Goal: Task Accomplishment & Management: Complete application form

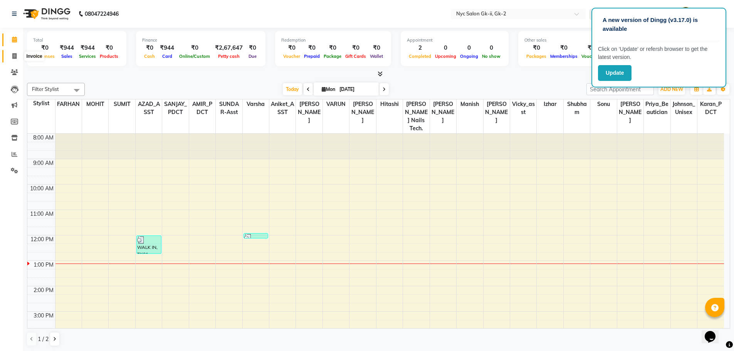
click at [18, 55] on span at bounding box center [14, 56] width 13 height 9
select select "service"
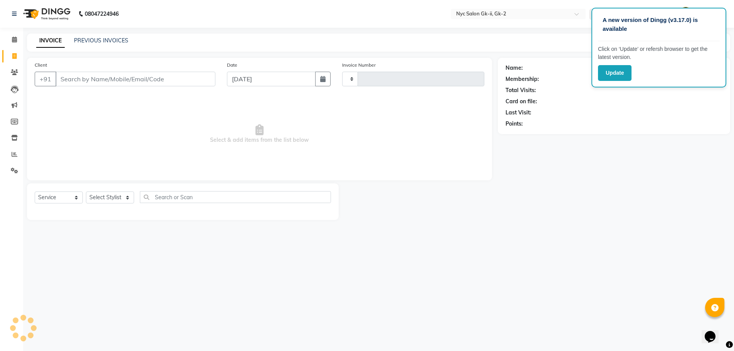
type input "5228"
select select "5936"
click at [84, 80] on input "Client" at bounding box center [135, 79] width 161 height 15
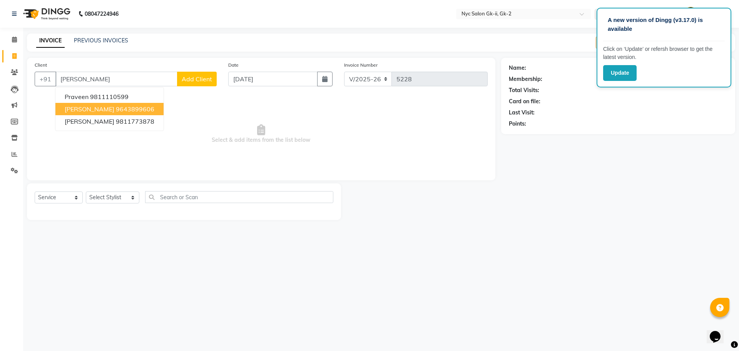
click at [116, 108] on ngb-highlight "9643899606" at bounding box center [135, 109] width 39 height 8
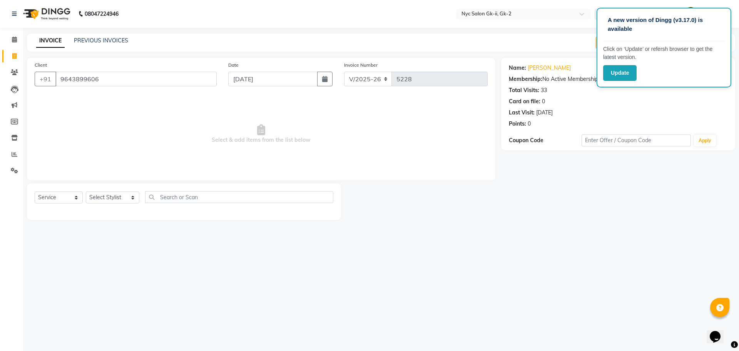
click at [639, 102] on div "Card on file: 0" at bounding box center [618, 101] width 219 height 8
drag, startPoint x: 101, startPoint y: 81, endPoint x: 29, endPoint y: 83, distance: 72.0
click at [30, 86] on div "Client +91 9643899606" at bounding box center [126, 77] width 194 height 32
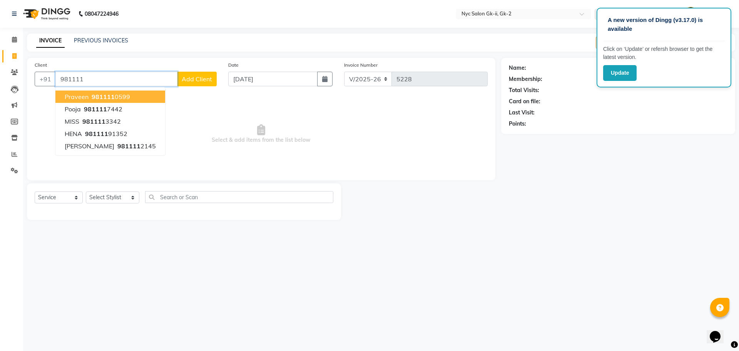
click at [75, 92] on button "praveen 981111 0599" at bounding box center [110, 97] width 110 height 12
type input "9811110599"
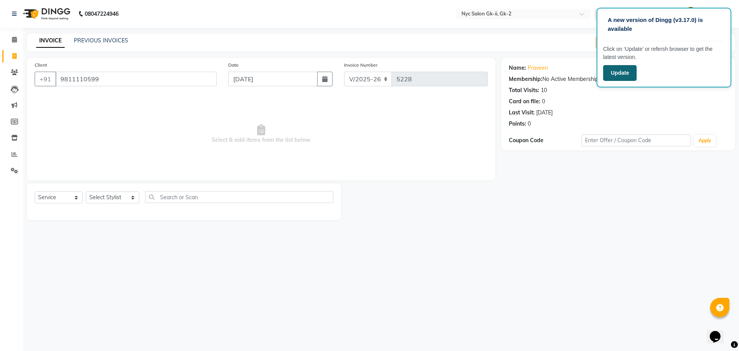
click at [624, 70] on button "Update" at bounding box center [621, 73] width 34 height 16
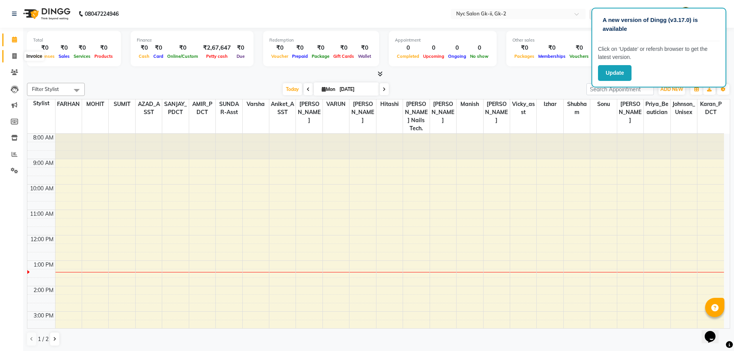
click at [8, 57] on span at bounding box center [14, 56] width 13 height 9
select select "service"
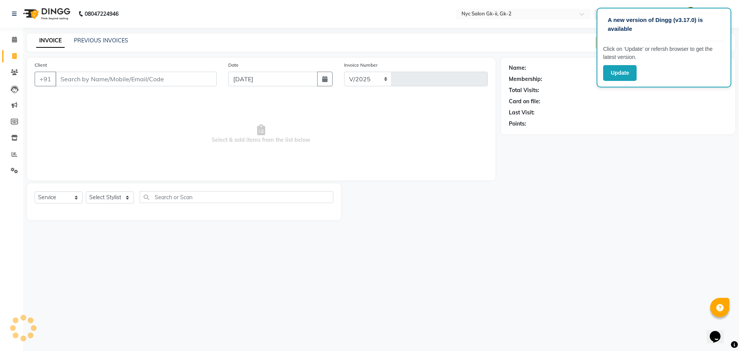
select select "5936"
type input "5229"
click at [82, 82] on input "Client" at bounding box center [135, 79] width 161 height 15
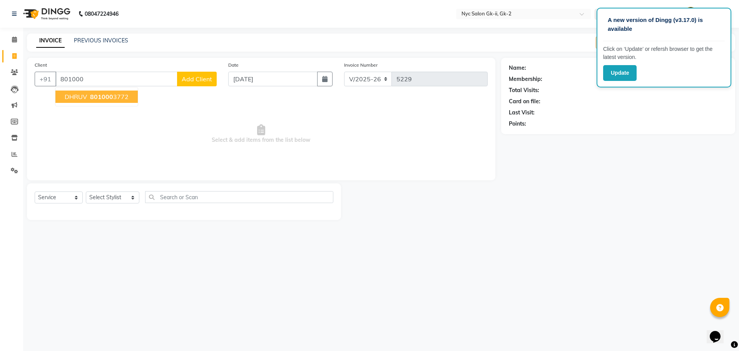
click at [79, 96] on span "DHRUV" at bounding box center [76, 97] width 22 height 8
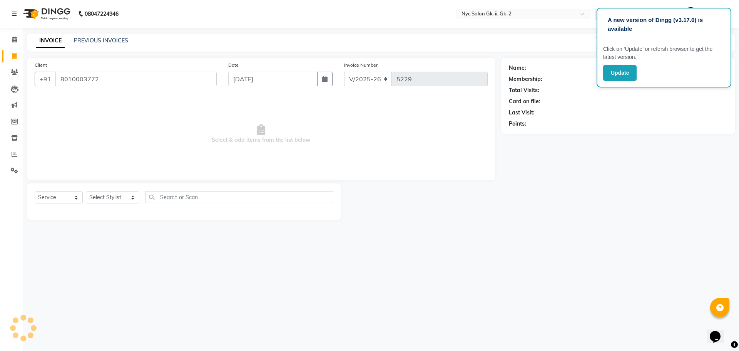
type input "8010003772"
drag, startPoint x: 94, startPoint y: 199, endPoint x: 89, endPoint y: 197, distance: 5.5
click at [92, 198] on select "Select Stylist AMIR_PDCT aniket_ASST AZAD_ASST [PERSON_NAME] [PERSON_NAME] [PER…" at bounding box center [113, 197] width 54 height 12
select select "54057"
click at [86, 191] on select "Select Stylist AMIR_PDCT aniket_ASST AZAD_ASST [PERSON_NAME] [PERSON_NAME] [PER…" at bounding box center [113, 197] width 54 height 12
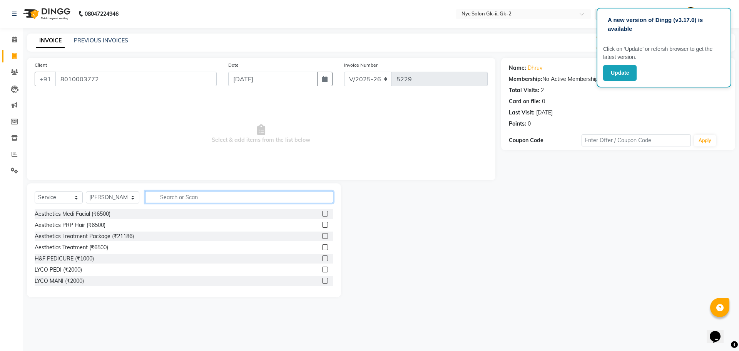
click at [195, 198] on input "text" at bounding box center [239, 197] width 189 height 12
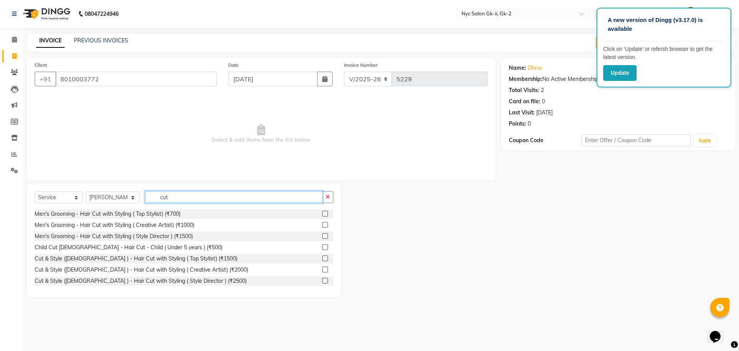
type input "cut"
click at [322, 213] on label at bounding box center [325, 214] width 6 height 6
click at [322, 213] on input "checkbox" at bounding box center [324, 213] width 5 height 5
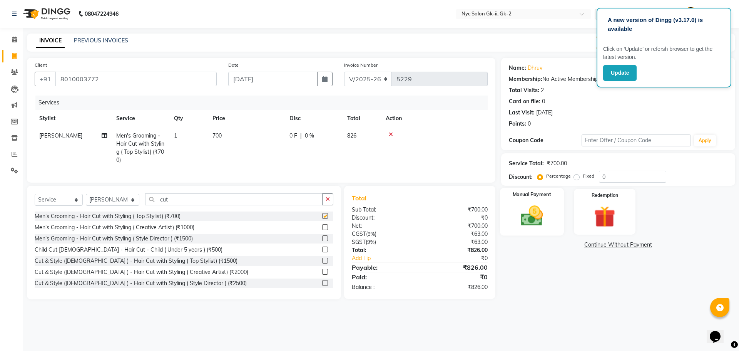
checkbox input "false"
click at [518, 209] on img at bounding box center [532, 215] width 36 height 25
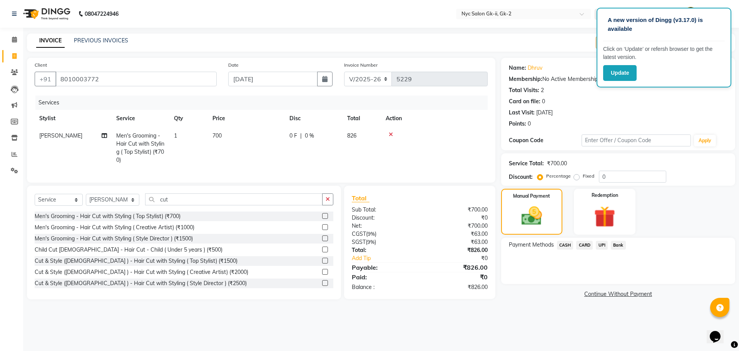
click at [559, 242] on span "CASH" at bounding box center [565, 245] width 17 height 9
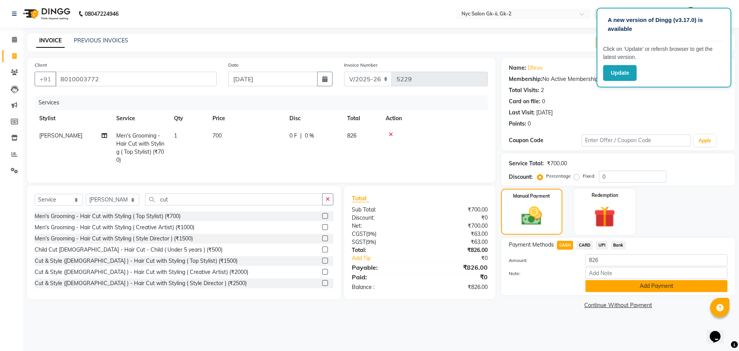
click at [620, 280] on button "Add Payment" at bounding box center [657, 286] width 142 height 12
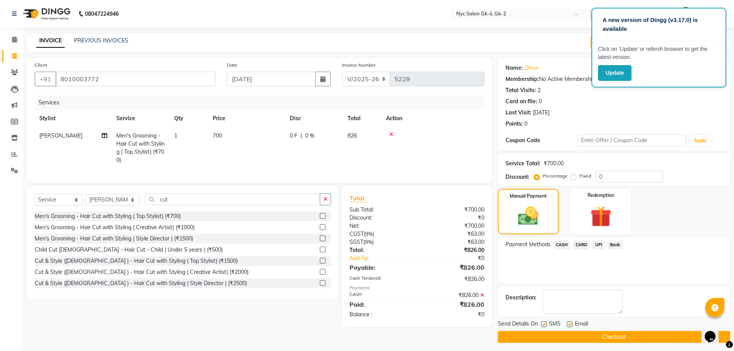
click at [612, 335] on button "Checkout" at bounding box center [614, 337] width 232 height 12
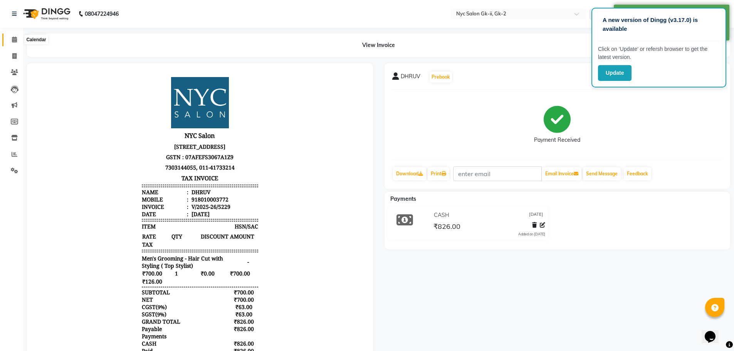
click at [11, 43] on span at bounding box center [14, 39] width 13 height 9
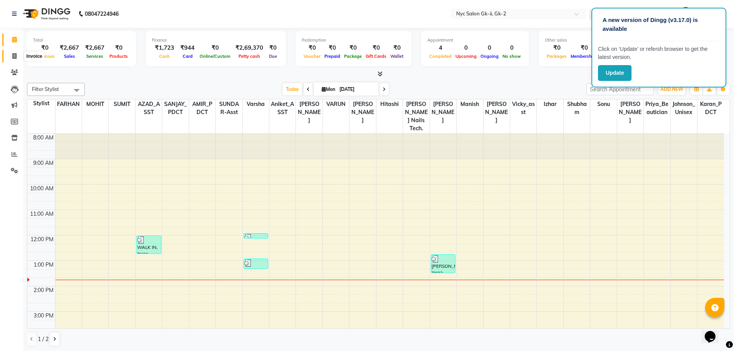
click at [11, 55] on span at bounding box center [14, 56] width 13 height 9
select select "service"
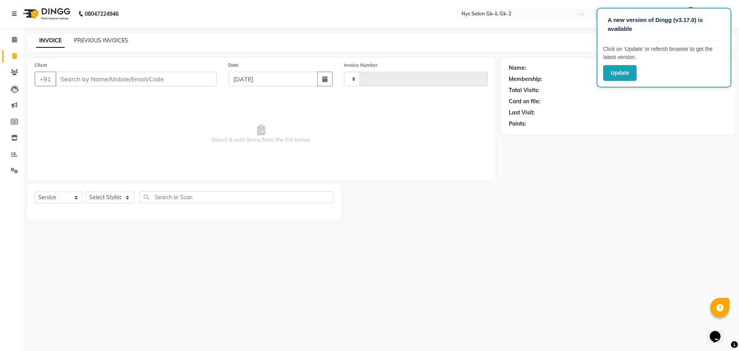
type input "5230"
select select "5936"
click at [86, 80] on input "Client" at bounding box center [135, 79] width 161 height 15
click at [84, 80] on input "98100354" at bounding box center [116, 79] width 122 height 15
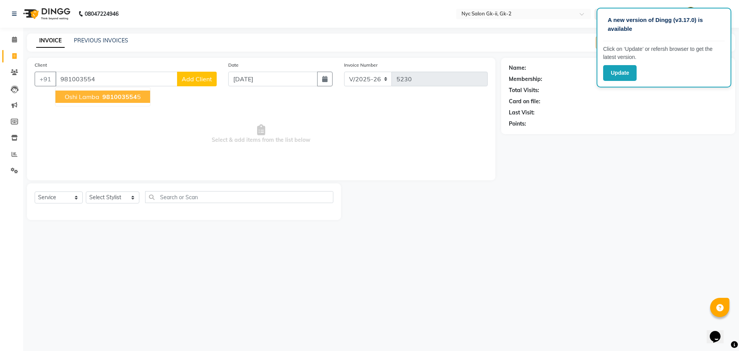
click at [89, 99] on span "oshi lamba" at bounding box center [82, 97] width 35 height 8
type input "9810035545"
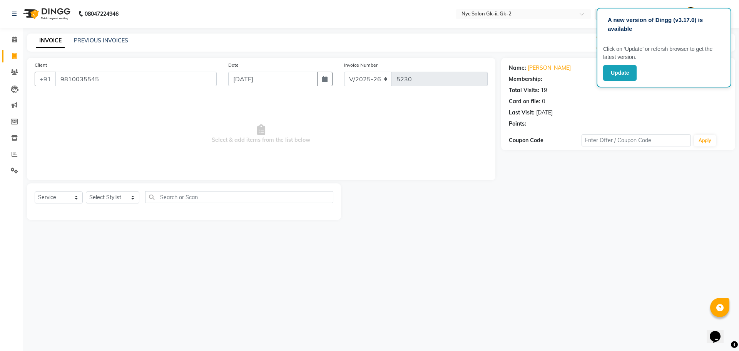
select select "1: Object"
click at [109, 198] on select "Select Stylist AMIR_PDCT aniket_ASST AZAD_ASST Deepak Thakur Faiz khan FARHAN H…" at bounding box center [113, 197] width 54 height 12
select select "57360"
click at [86, 191] on select "Select Stylist AMIR_PDCT aniket_ASST AZAD_ASST Deepak Thakur Faiz khan FARHAN H…" at bounding box center [113, 197] width 54 height 12
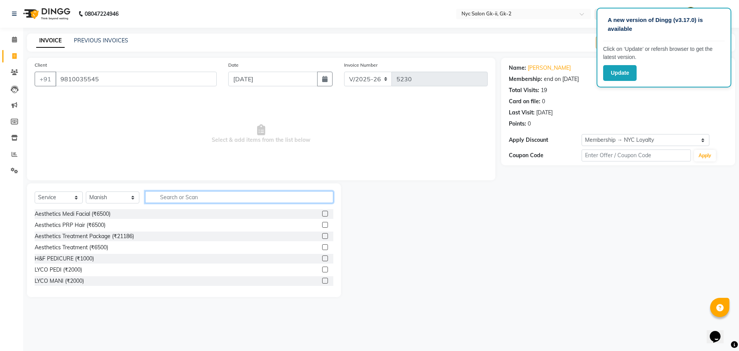
drag, startPoint x: 178, startPoint y: 200, endPoint x: 170, endPoint y: 196, distance: 9.3
click at [175, 198] on input "text" at bounding box center [239, 197] width 189 height 12
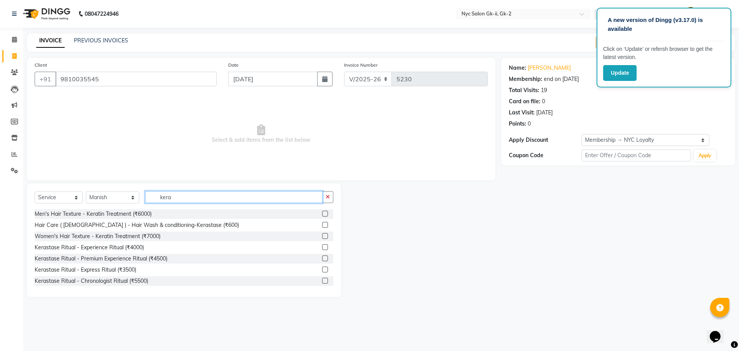
type input "kera"
click at [322, 226] on label at bounding box center [325, 225] width 6 height 6
click at [322, 226] on input "checkbox" at bounding box center [324, 225] width 5 height 5
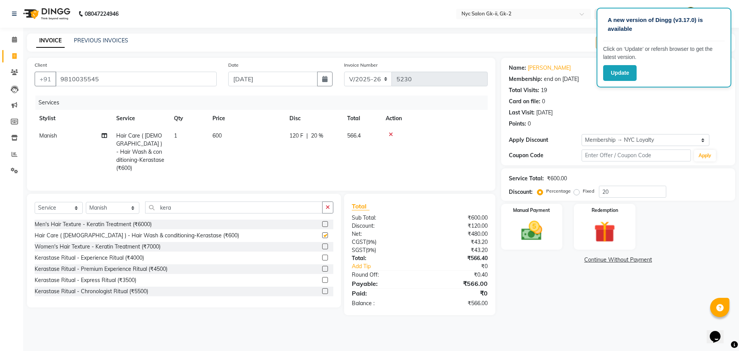
checkbox input "false"
click at [658, 317] on main "INVOICE PREVIOUS INVOICES Create New Save Open Invoices Client +91 9810035545 D…" at bounding box center [381, 180] width 716 height 293
click at [545, 239] on img at bounding box center [532, 230] width 36 height 25
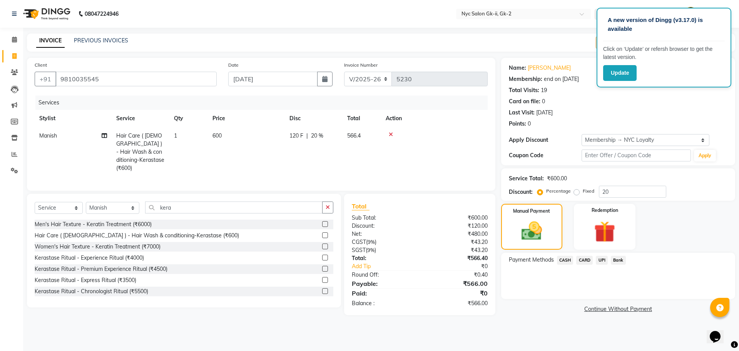
click at [603, 263] on span "UPI" at bounding box center [602, 260] width 12 height 9
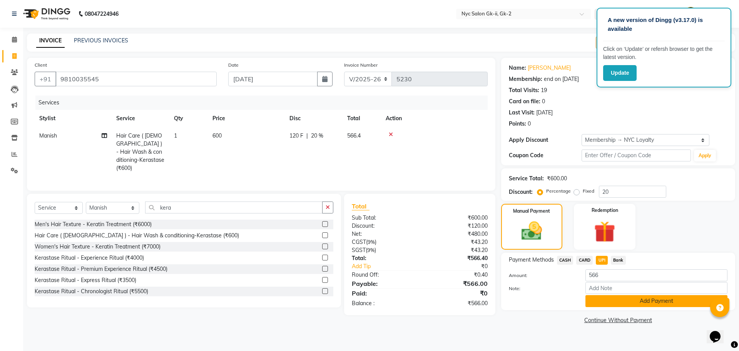
click at [608, 298] on button "Add Payment" at bounding box center [657, 301] width 142 height 12
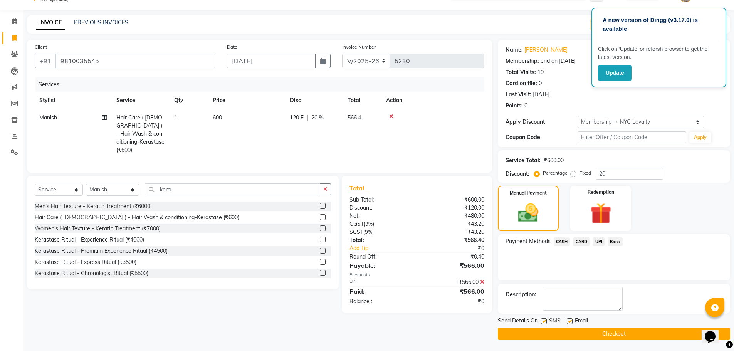
scroll to position [18, 0]
click at [557, 332] on button "Checkout" at bounding box center [614, 333] width 232 height 12
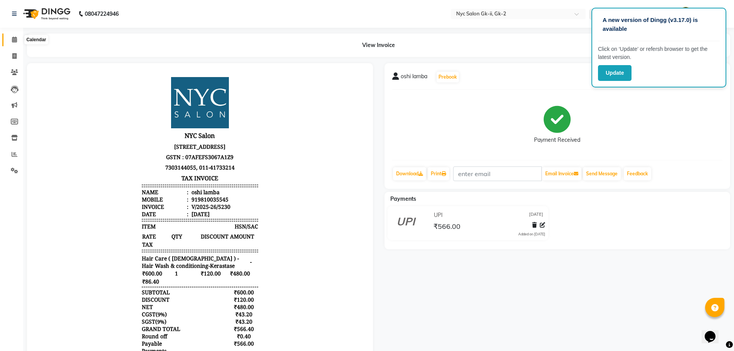
click at [15, 36] on span at bounding box center [14, 39] width 13 height 9
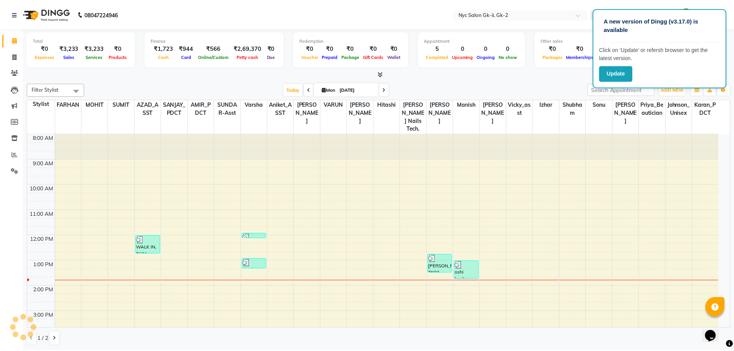
scroll to position [113, 0]
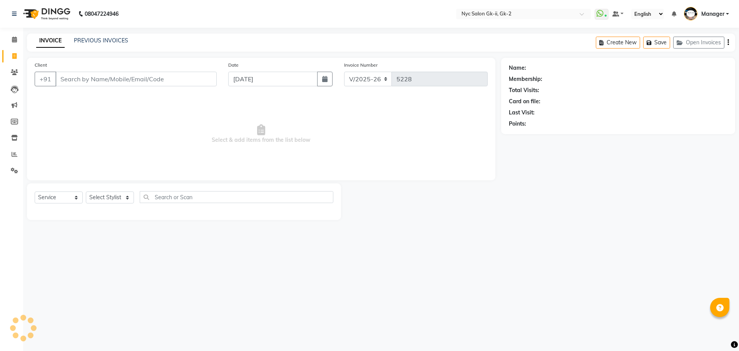
select select "5936"
select select "service"
click at [73, 75] on input "Client" at bounding box center [135, 79] width 161 height 15
click at [79, 82] on input "Client" at bounding box center [135, 79] width 161 height 15
click at [78, 82] on input "Client" at bounding box center [135, 79] width 161 height 15
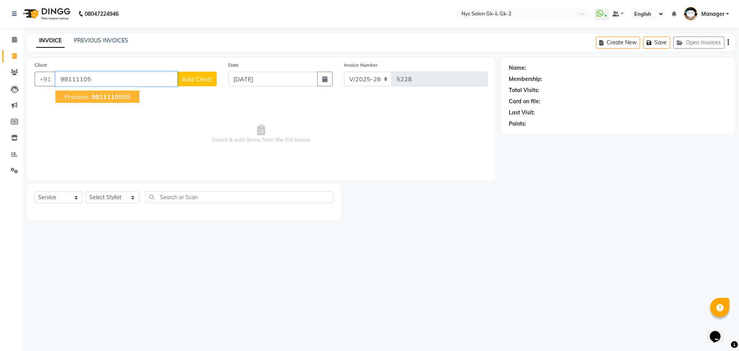
click at [102, 92] on button "praveen 98111105 99" at bounding box center [97, 97] width 84 height 12
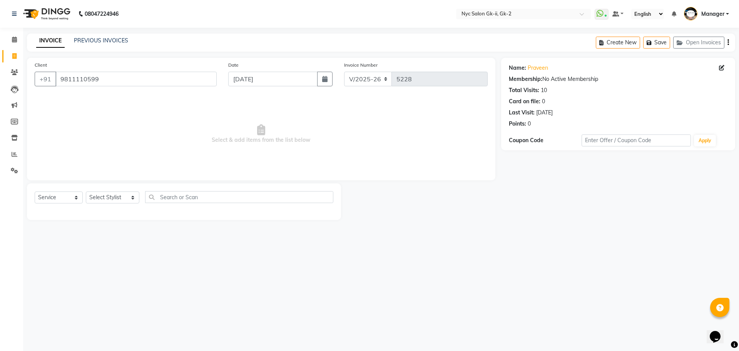
click at [491, 260] on div "08047224946 Select Location × Nyc Salon Gk-ii, Gk-2 WhatsApp Status ✕ Status: C…" at bounding box center [369, 175] width 739 height 351
drag, startPoint x: 111, startPoint y: 82, endPoint x: 0, endPoint y: 119, distance: 117.4
click at [0, 119] on app-home "08047224946 Select Location × Nyc Salon Gk-ii, Gk-2 WhatsApp Status ✕ Status: C…" at bounding box center [369, 115] width 739 height 231
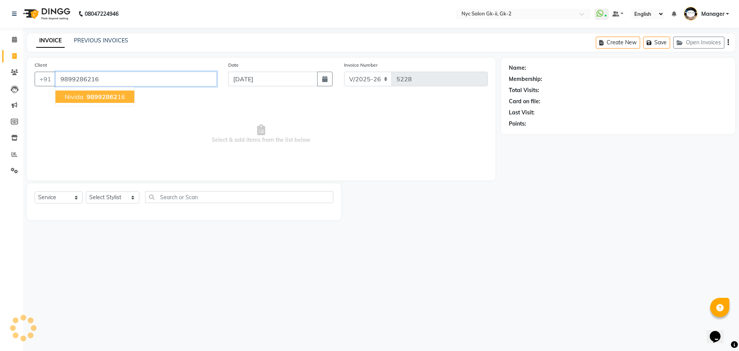
type input "9899286216"
select select "1: Object"
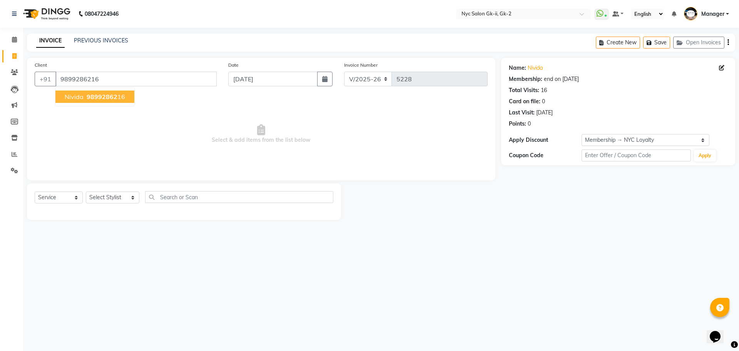
click at [101, 94] on span "98992862" at bounding box center [102, 97] width 31 height 8
select select "1: Object"
click at [106, 195] on select "Select Stylist AMIR_PDCT aniket_ASST AZAD_ASST Deepak Thakur Faiz khan FARHAN H…" at bounding box center [113, 197] width 54 height 12
select select "42221"
click at [86, 191] on select "Select Stylist AMIR_PDCT aniket_ASST AZAD_ASST Deepak Thakur Faiz khan FARHAN H…" at bounding box center [113, 197] width 54 height 12
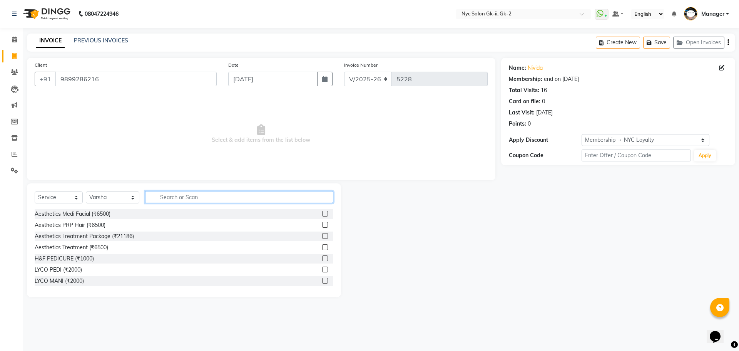
click at [180, 200] on input "text" at bounding box center [239, 197] width 189 height 12
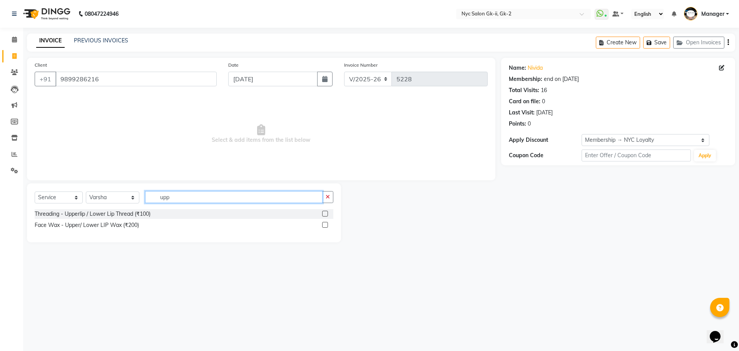
type input "upp"
click at [326, 215] on label at bounding box center [325, 214] width 6 height 6
click at [326, 215] on input "checkbox" at bounding box center [324, 213] width 5 height 5
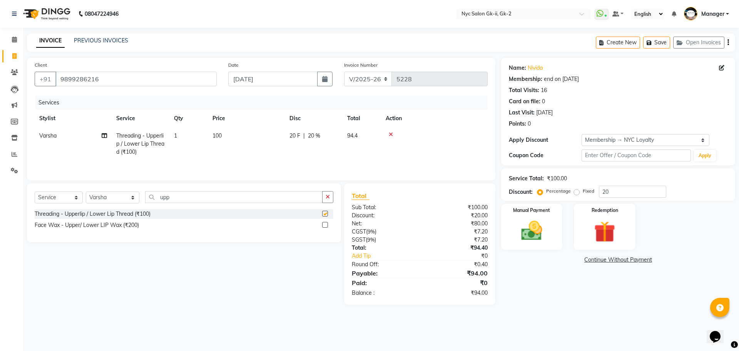
checkbox input "false"
drag, startPoint x: 171, startPoint y: 197, endPoint x: 144, endPoint y: 203, distance: 27.9
click at [145, 203] on input "upp" at bounding box center [234, 197] width 178 height 12
type input "full ar"
click at [323, 223] on label at bounding box center [325, 225] width 6 height 6
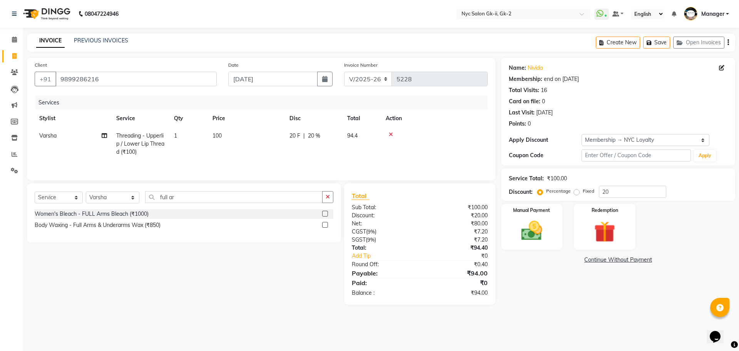
click at [323, 223] on input "checkbox" at bounding box center [324, 225] width 5 height 5
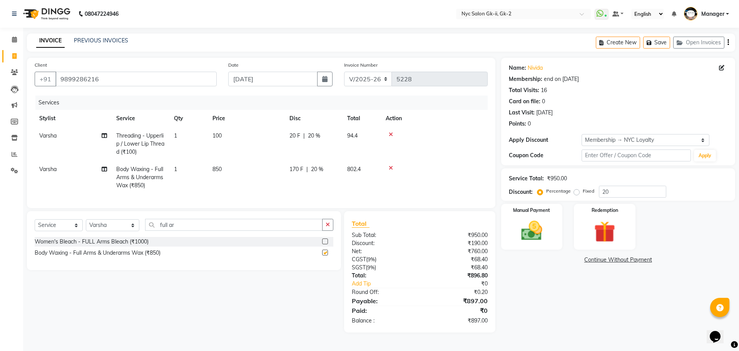
checkbox input "false"
click at [538, 313] on div "Name: Nivida Membership: end on 04-06-2026 Total Visits: 16 Card on file: 0 Las…" at bounding box center [621, 195] width 240 height 275
click at [617, 319] on div "Name: Nivida Membership: end on 04-06-2026 Total Visits: 16 Card on file: 0 Las…" at bounding box center [621, 195] width 240 height 275
drag, startPoint x: 544, startPoint y: 223, endPoint x: 551, endPoint y: 233, distance: 12.2
click at [545, 222] on img at bounding box center [532, 230] width 36 height 25
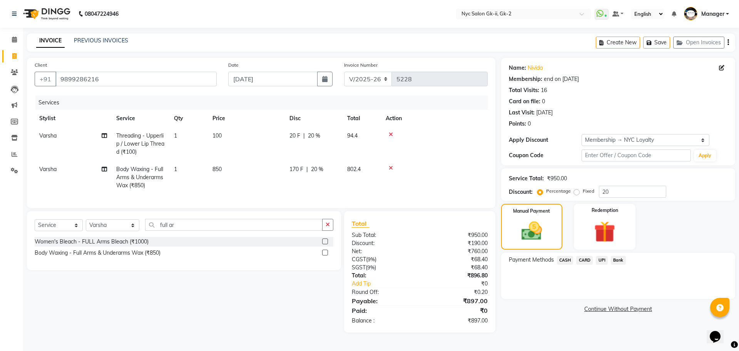
click at [568, 256] on span "CASH" at bounding box center [565, 260] width 17 height 9
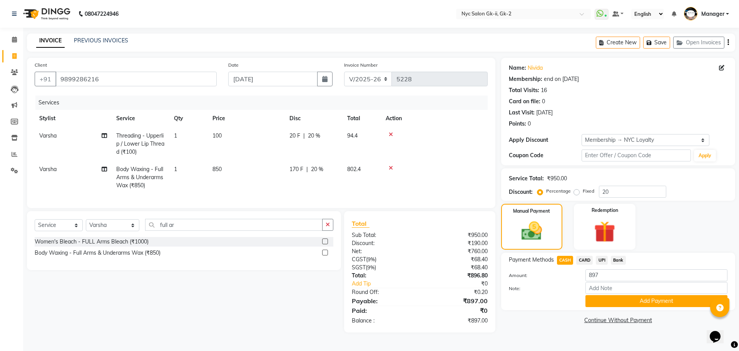
click at [601, 300] on button "Add Payment" at bounding box center [657, 301] width 142 height 12
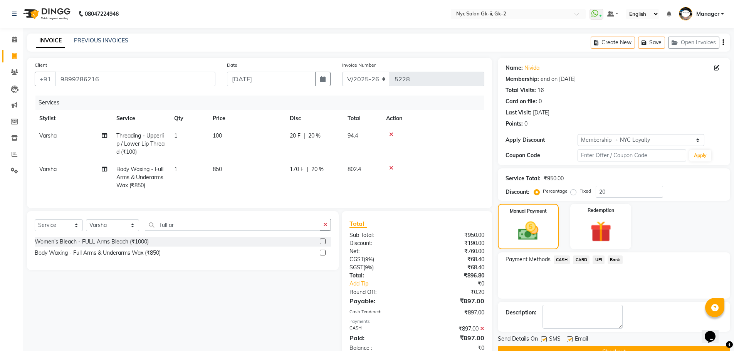
click at [608, 350] on button "Checkout" at bounding box center [614, 352] width 232 height 12
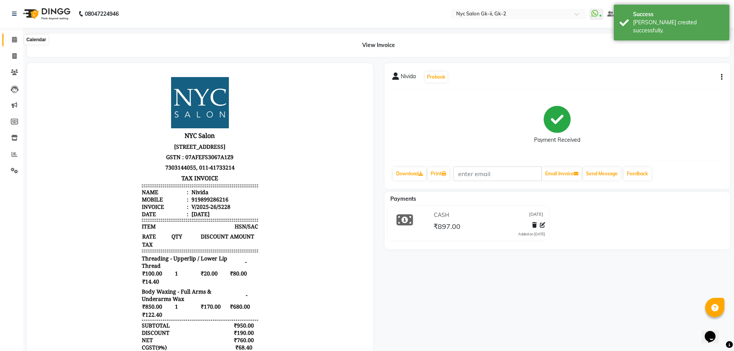
click at [15, 40] on icon at bounding box center [14, 40] width 5 height 6
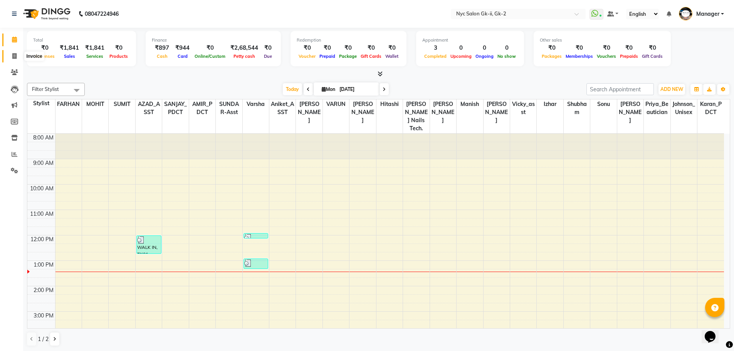
click at [12, 57] on icon at bounding box center [14, 56] width 4 height 6
select select "service"
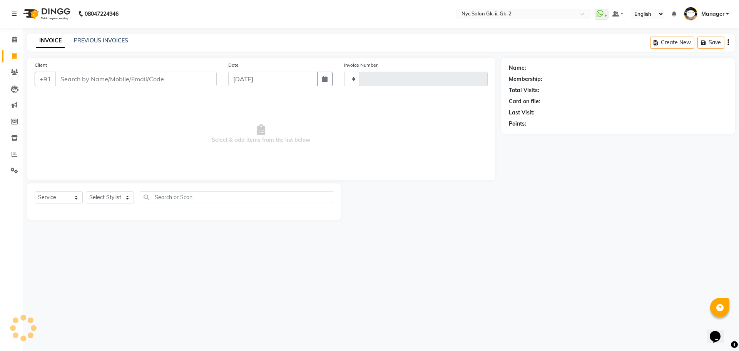
type input "5229"
select select "5936"
click at [47, 201] on select "Select Service Product Membership Package Voucher Prepaid Gift Card" at bounding box center [59, 197] width 48 height 12
select select "product"
click at [35, 191] on select "Select Service Product Membership Package Voucher Prepaid Gift Card" at bounding box center [59, 197] width 48 height 12
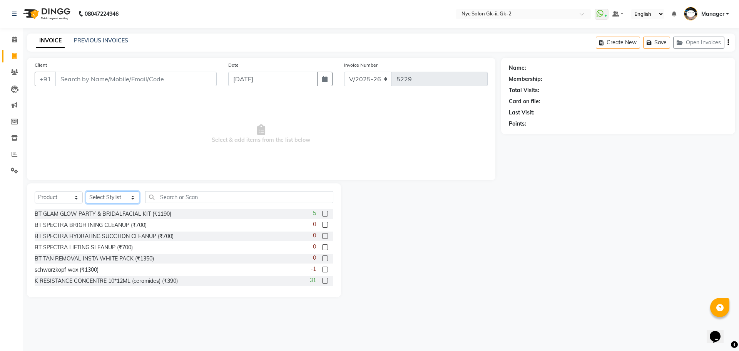
click at [101, 201] on select "Select Stylist AMIR_PDCT aniket_ASST AZAD_ASST Deepak Thakur Faiz khan FARHAN H…" at bounding box center [113, 197] width 54 height 12
select select "42218"
click at [86, 191] on select "Select Stylist AMIR_PDCT aniket_ASST AZAD_ASST Deepak Thakur Faiz khan FARHAN H…" at bounding box center [113, 197] width 54 height 12
click at [187, 196] on input "text" at bounding box center [239, 197] width 189 height 12
type input "3474636961023"
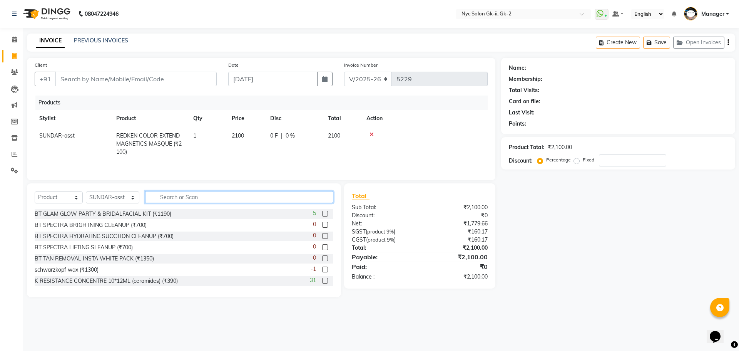
click at [176, 198] on input "text" at bounding box center [239, 197] width 189 height 12
type input "3474636920167"
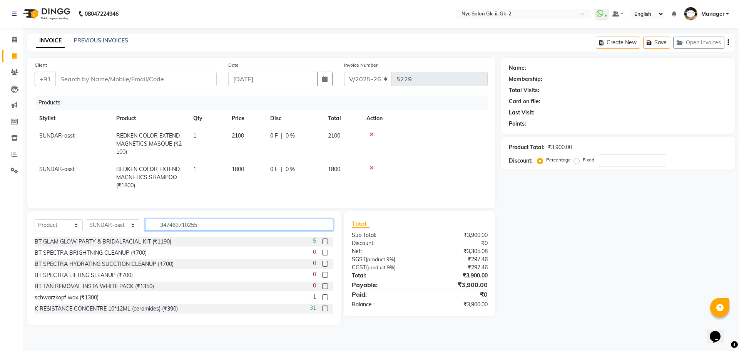
type input "3474637102555"
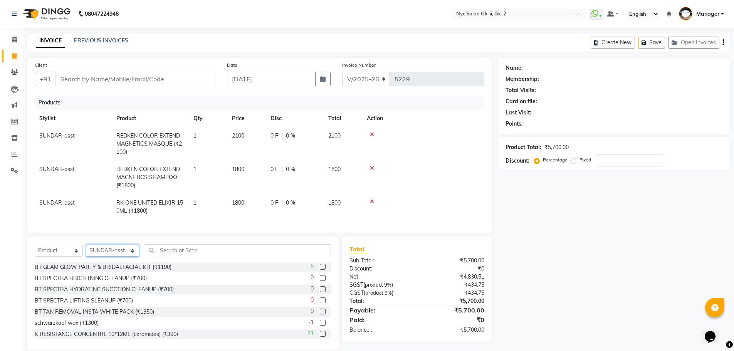
click at [105, 257] on select "Select Stylist AMIR_PDCT aniket_ASST AZAD_ASST Deepak Thakur Faiz khan FARHAN H…" at bounding box center [112, 251] width 53 height 12
click at [86, 78] on input "Client" at bounding box center [135, 79] width 160 height 15
click at [94, 249] on div "Select Service Product Membership Package Voucher Prepaid Gift Card Select Styl…" at bounding box center [183, 293] width 312 height 114
drag, startPoint x: 103, startPoint y: 259, endPoint x: 101, endPoint y: 254, distance: 5.4
click at [103, 257] on select "Select Stylist AMIR_PDCT aniket_ASST AZAD_ASST Deepak Thakur Faiz khan FARHAN H…" at bounding box center [112, 251] width 53 height 12
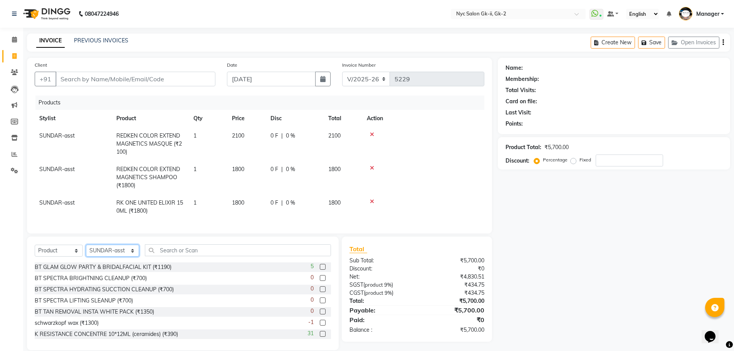
select select "48929"
click at [86, 250] on select "Select Stylist AMIR_PDCT aniket_ASST AZAD_ASST Deepak Thakur Faiz khan FARHAN H…" at bounding box center [112, 251] width 53 height 12
click at [172, 256] on input "text" at bounding box center [238, 250] width 186 height 12
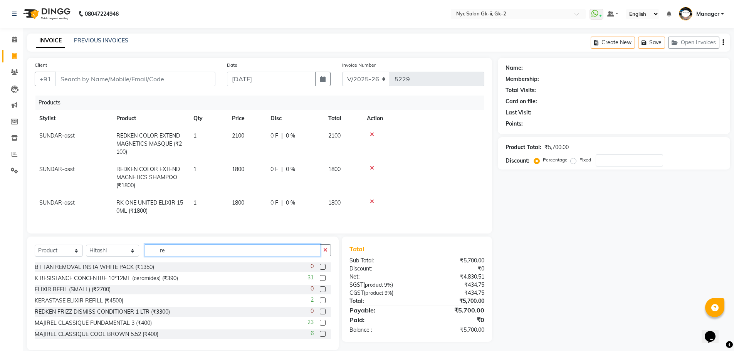
type input "r"
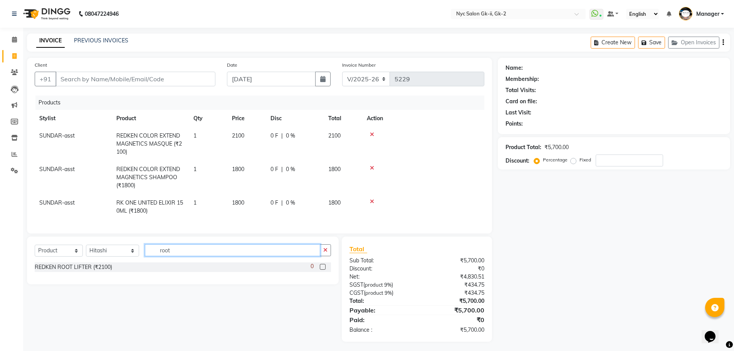
type input "root"
click at [49, 257] on select "Select Service Product Membership Package Voucher Prepaid Gift Card" at bounding box center [59, 251] width 48 height 12
select select "service"
click at [35, 250] on select "Select Service Product Membership Package Voucher Prepaid Gift Card" at bounding box center [59, 251] width 48 height 12
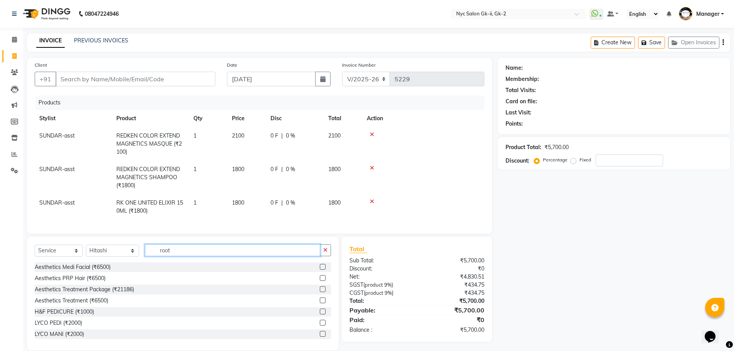
click at [183, 255] on input "root" at bounding box center [232, 250] width 175 height 12
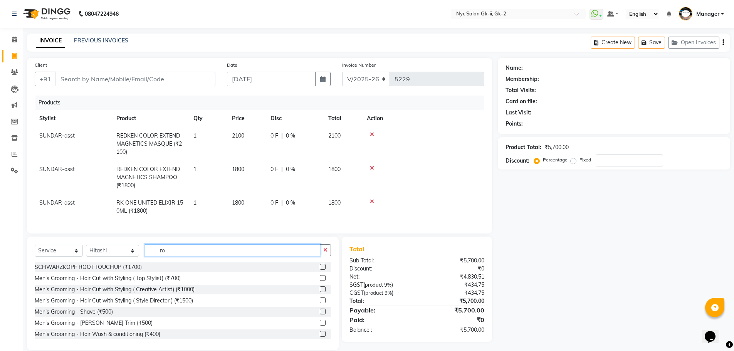
type input "r"
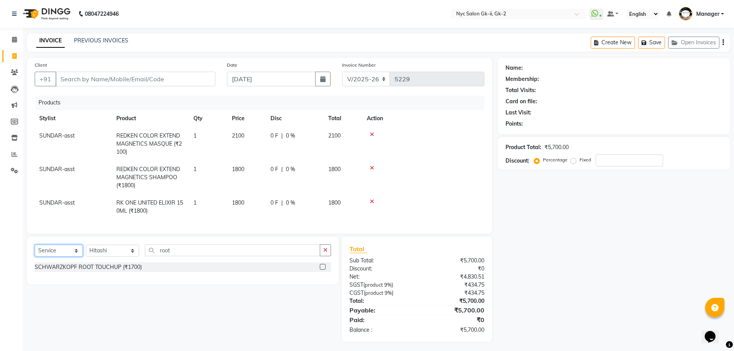
click at [69, 257] on select "Select Service Product Membership Package Voucher Prepaid Gift Card" at bounding box center [59, 251] width 48 height 12
click at [35, 250] on select "Select Service Product Membership Package Voucher Prepaid Gift Card" at bounding box center [59, 251] width 48 height 12
click at [175, 256] on input "root" at bounding box center [232, 250] width 175 height 12
type input "r"
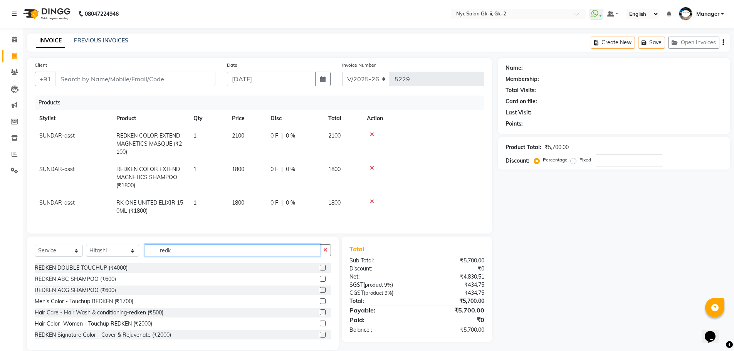
scroll to position [39, 0]
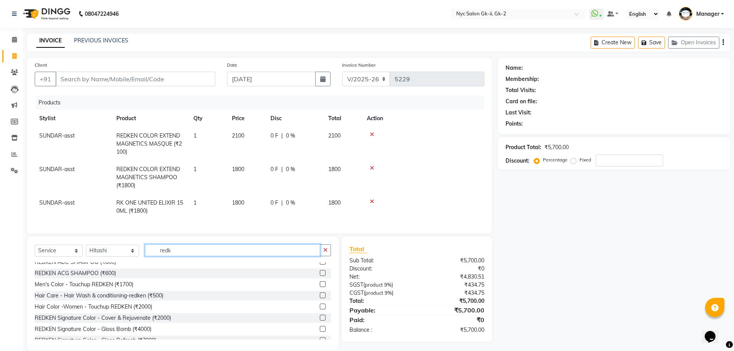
type input "redk"
click at [320, 309] on label at bounding box center [323, 306] width 6 height 6
click at [320, 309] on input "checkbox" at bounding box center [322, 306] width 5 height 5
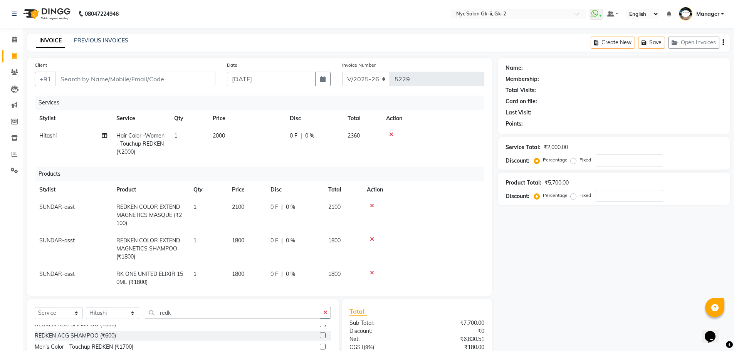
checkbox input "false"
drag, startPoint x: 172, startPoint y: 309, endPoint x: 96, endPoint y: 321, distance: 77.6
click at [124, 325] on div "Select Service Product Membership Package Voucher Prepaid Gift Card Select Styl…" at bounding box center [183, 356] width 312 height 114
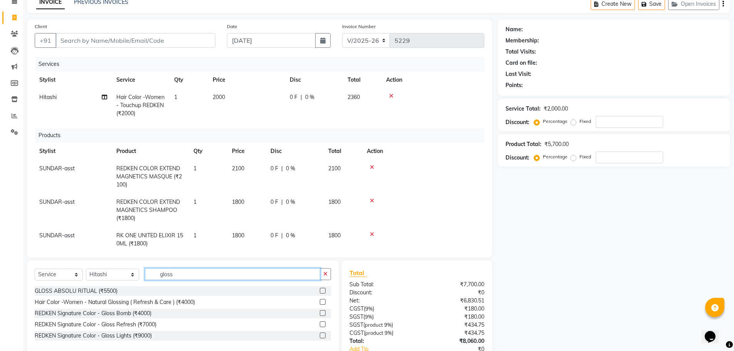
type input "gloss"
click at [322, 302] on label at bounding box center [323, 302] width 6 height 6
click at [322, 302] on input "checkbox" at bounding box center [322, 302] width 5 height 5
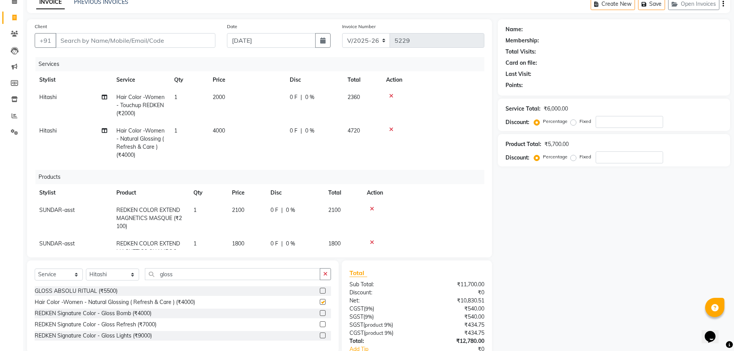
checkbox input "false"
click at [235, 158] on td "4000" at bounding box center [246, 143] width 77 height 42
select select "48929"
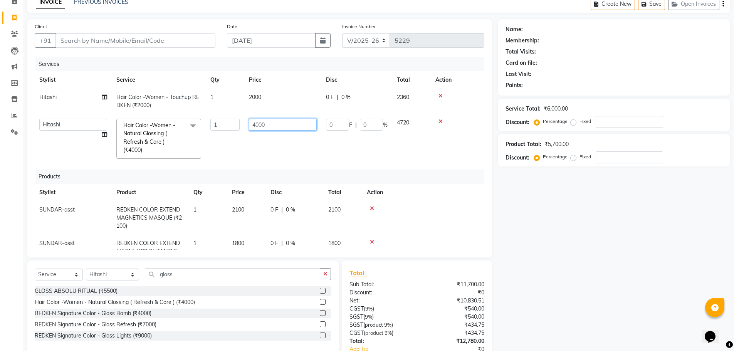
click at [281, 125] on input "4000" at bounding box center [283, 125] width 68 height 12
drag, startPoint x: 281, startPoint y: 125, endPoint x: 243, endPoint y: 130, distance: 38.0
click at [246, 129] on td "4000" at bounding box center [282, 138] width 77 height 49
type input "5000"
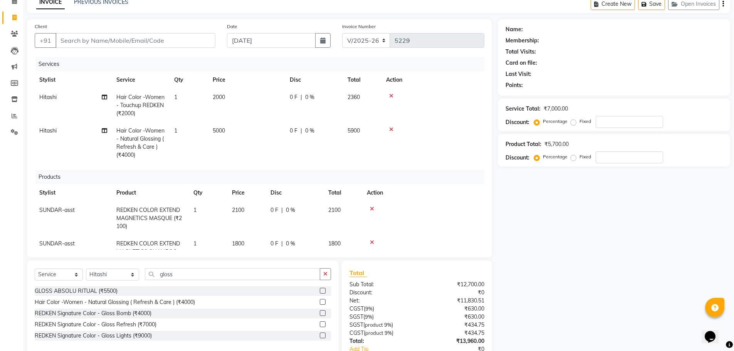
click at [531, 275] on div "Name: Membership: Total Visits: Card on file: Last Visit: Points: Service Total…" at bounding box center [617, 204] width 238 height 371
click at [626, 283] on div "Name: Membership: Total Visits: Card on file: Last Visit: Points: Service Total…" at bounding box center [617, 204] width 238 height 371
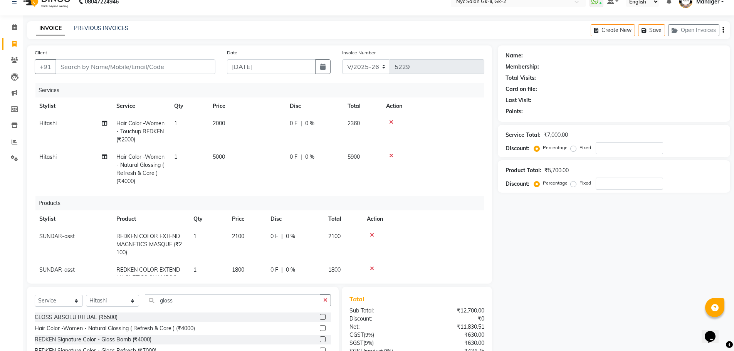
scroll to position [0, 0]
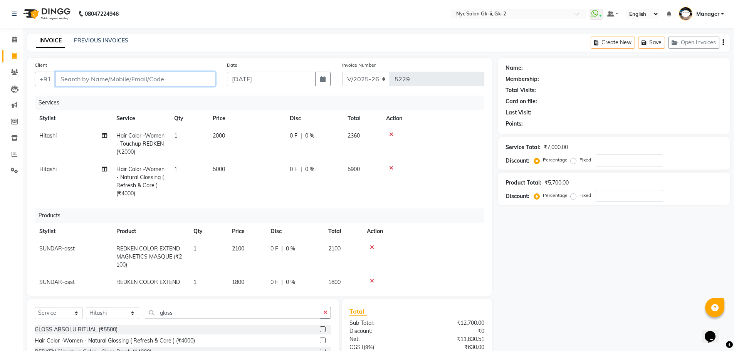
click at [84, 80] on input "Client" at bounding box center [135, 79] width 160 height 15
type input "9"
type input "0"
type input "9810875669"
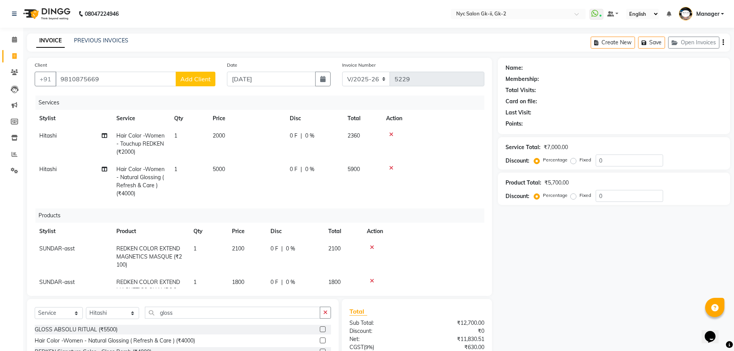
click at [205, 80] on span "Add Client" at bounding box center [195, 79] width 30 height 8
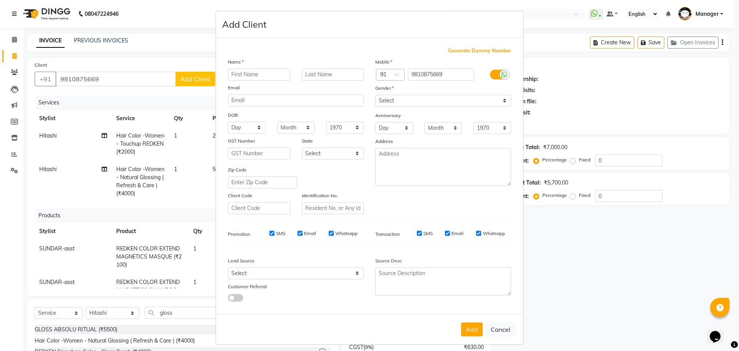
click at [235, 74] on input "text" at bounding box center [259, 75] width 62 height 12
click at [231, 72] on input "nalini" at bounding box center [259, 75] width 62 height 12
type input "Nalini"
click at [426, 100] on select "Select Male Female Other Prefer Not To Say" at bounding box center [444, 101] width 136 height 12
select select "female"
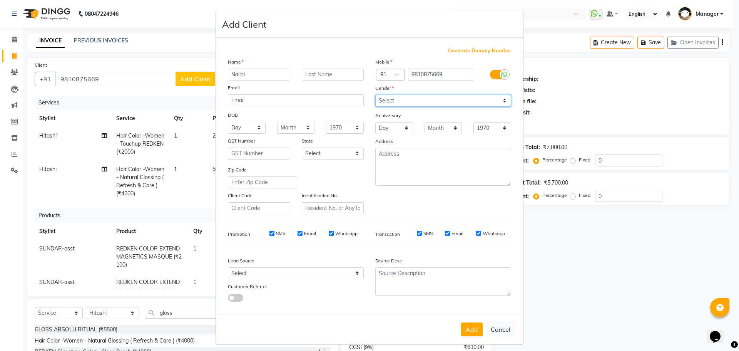
click at [376, 95] on select "Select Male Female Other Prefer Not To Say" at bounding box center [444, 101] width 136 height 12
click at [477, 330] on button "Add" at bounding box center [472, 329] width 22 height 14
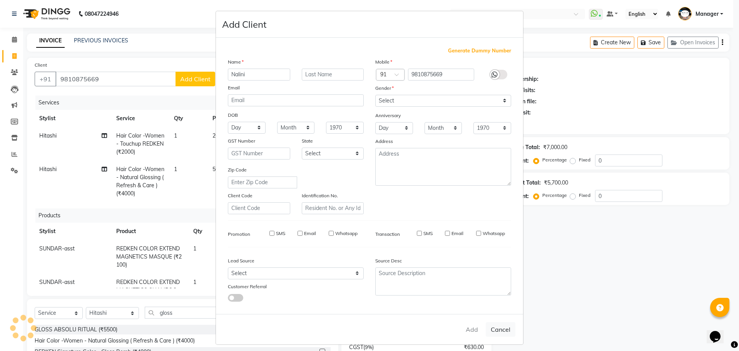
select select
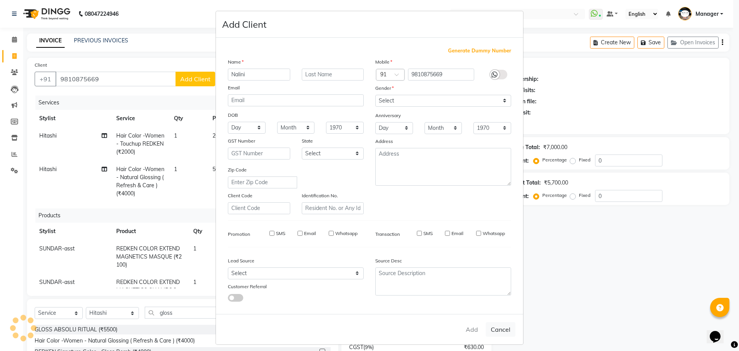
select select
checkbox input "false"
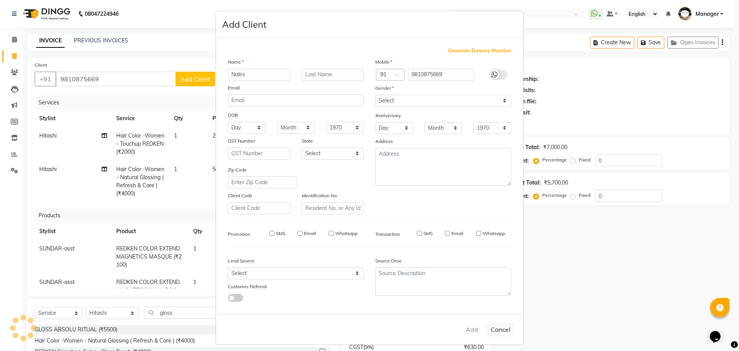
checkbox input "false"
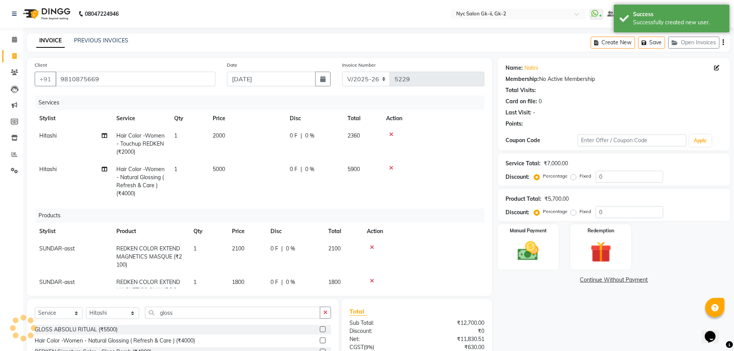
click at [560, 318] on div "Name: Nalini Membership: No Active Membership Total Visits: Card on file: 0 Las…" at bounding box center [617, 243] width 238 height 371
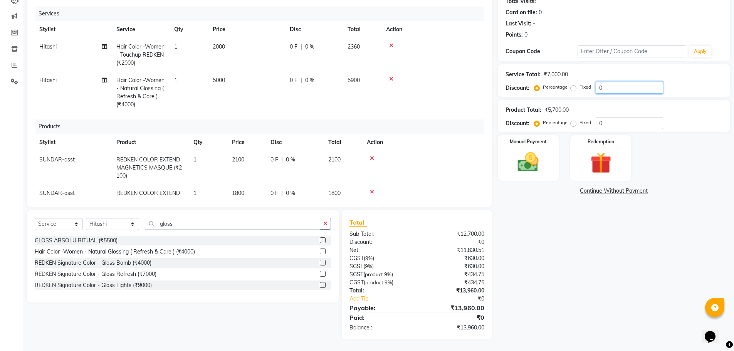
drag, startPoint x: 617, startPoint y: 86, endPoint x: 575, endPoint y: 92, distance: 42.2
click at [575, 92] on div "Percentage Fixed 0" at bounding box center [598, 88] width 127 height 12
type input "10"
click at [609, 280] on div "Name: Nalini Membership: No Active Membership Total Visits: Card on file: 0 Las…" at bounding box center [617, 154] width 238 height 371
click at [575, 265] on div "Name: Nalini Membership: No Active Membership Total Visits: Card on file: 0 Las…" at bounding box center [617, 154] width 238 height 371
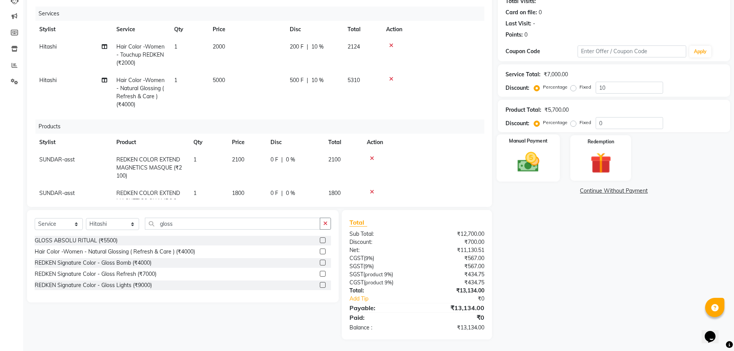
click at [538, 151] on img at bounding box center [527, 161] width 35 height 25
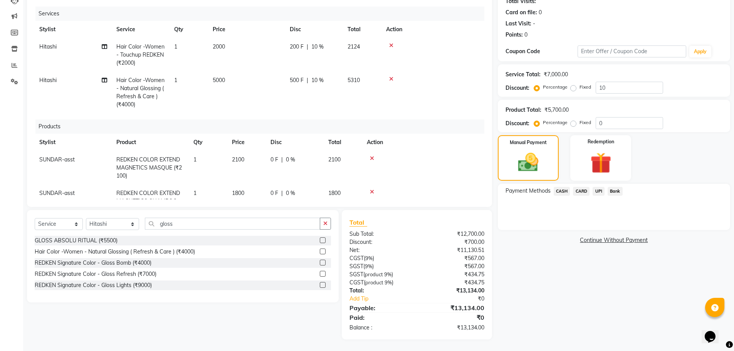
click at [560, 197] on div "CASH" at bounding box center [560, 192] width 20 height 10
click at [561, 192] on span "CASH" at bounding box center [561, 191] width 17 height 9
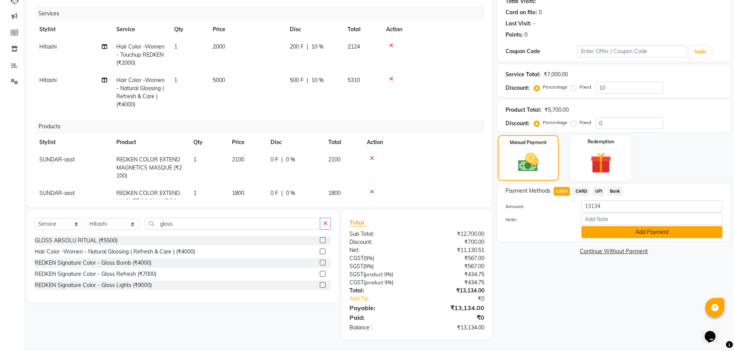
click at [613, 231] on button "Add Payment" at bounding box center [651, 232] width 141 height 12
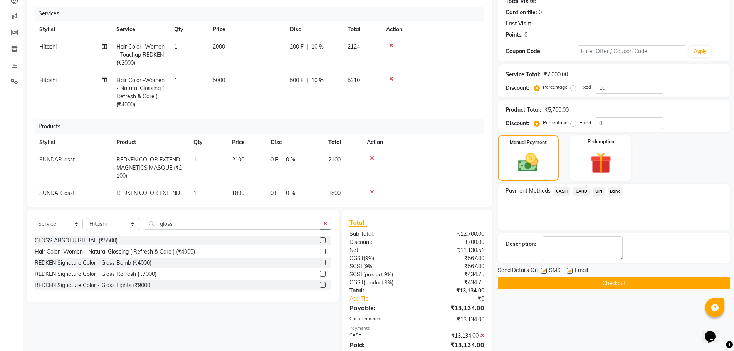
click at [562, 192] on span "CASH" at bounding box center [561, 191] width 17 height 9
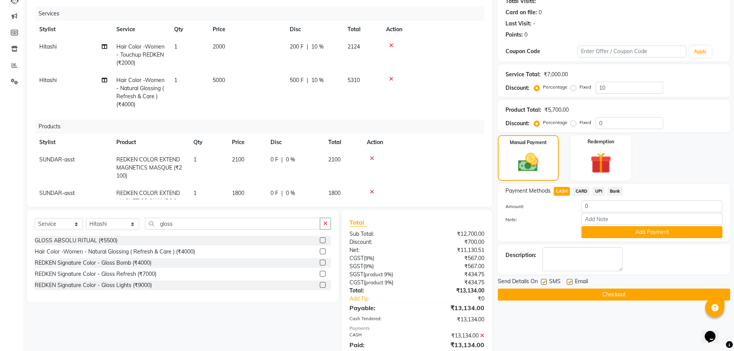
scroll to position [116, 0]
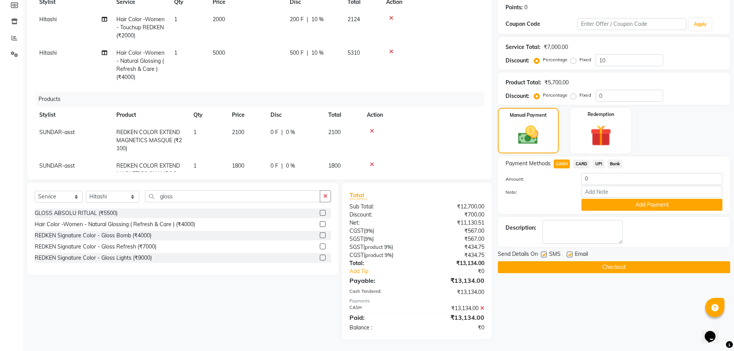
click at [520, 265] on button "Checkout" at bounding box center [614, 267] width 232 height 12
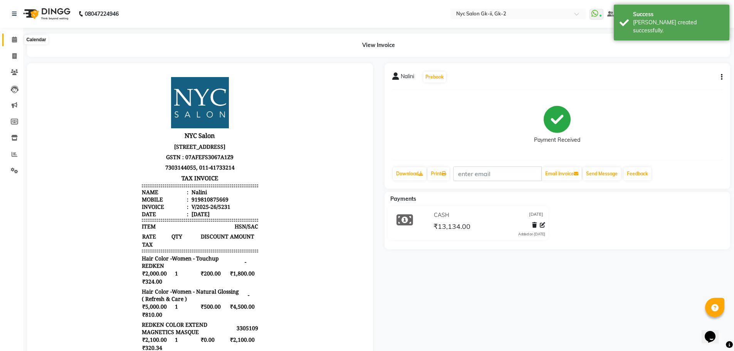
click at [13, 39] on icon at bounding box center [14, 40] width 5 height 6
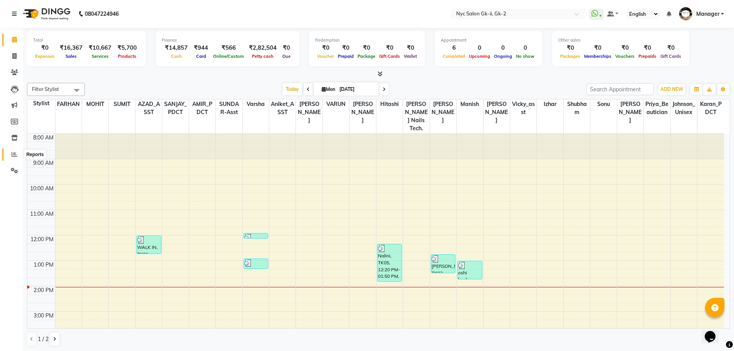
click at [10, 155] on span at bounding box center [14, 154] width 13 height 9
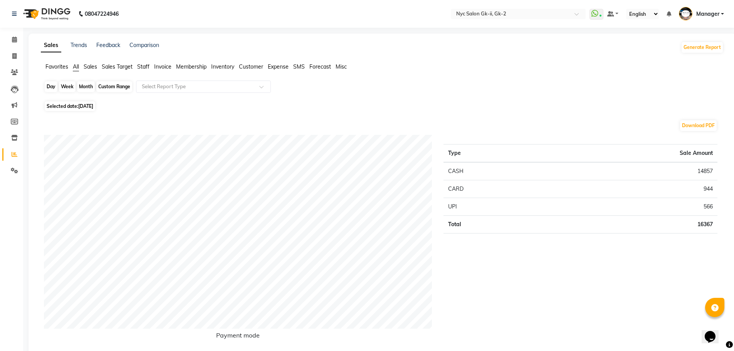
click at [54, 84] on div "Day" at bounding box center [51, 86] width 13 height 11
select select "9"
select select "2025"
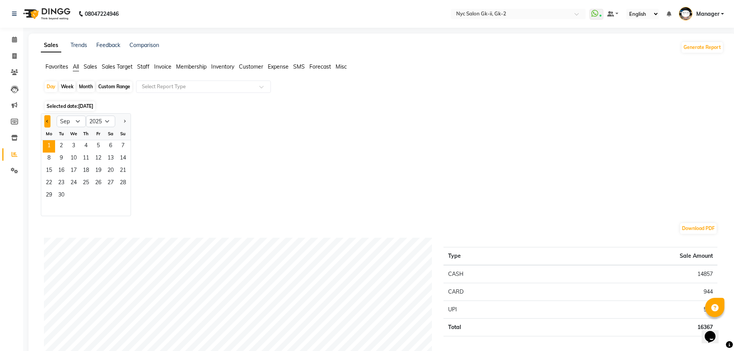
click at [45, 122] on button "Previous month" at bounding box center [47, 121] width 6 height 12
select select "8"
click at [114, 196] on span "30" at bounding box center [110, 195] width 12 height 12
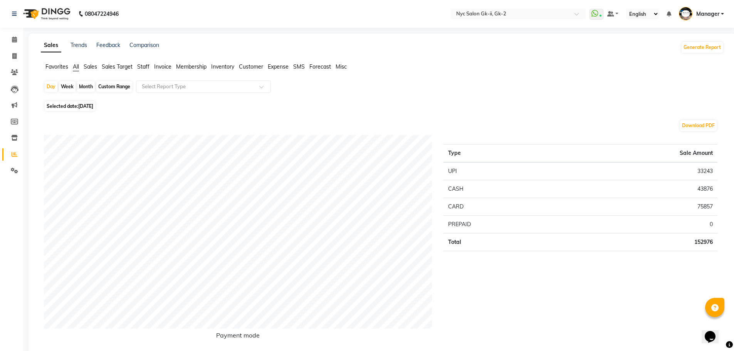
click at [141, 65] on span "Staff" at bounding box center [143, 66] width 12 height 7
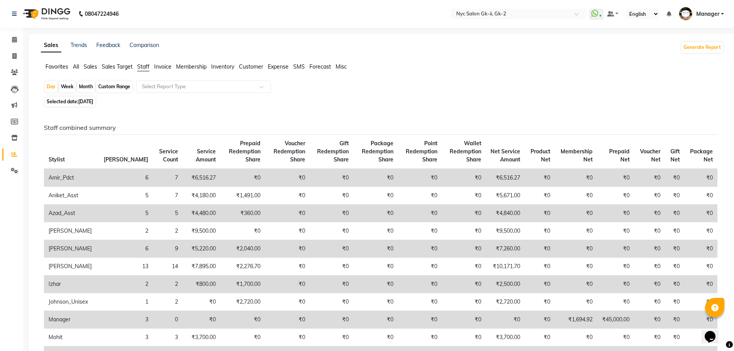
click at [91, 100] on span "30-08-2025" at bounding box center [85, 102] width 15 height 6
select select "8"
select select "2025"
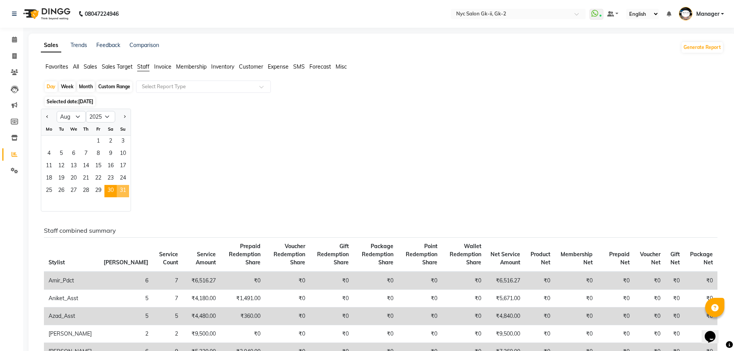
click at [123, 186] on span "31" at bounding box center [123, 191] width 12 height 12
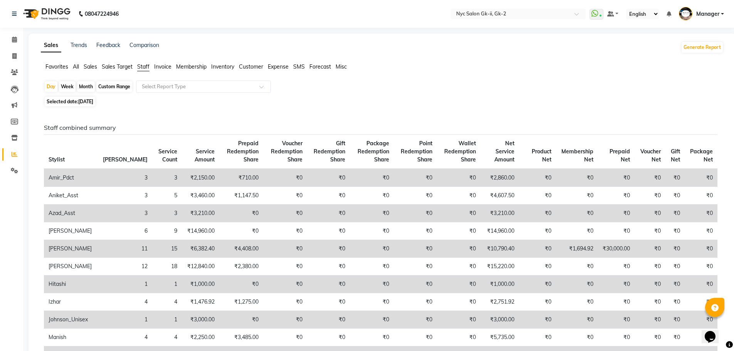
click at [13, 32] on li "Calendar" at bounding box center [11, 40] width 23 height 17
click at [15, 45] on link "Calendar" at bounding box center [11, 40] width 18 height 13
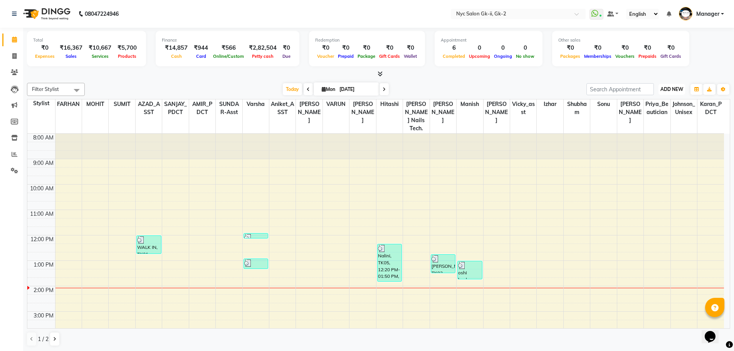
click at [664, 89] on span "ADD NEW" at bounding box center [671, 89] width 23 height 6
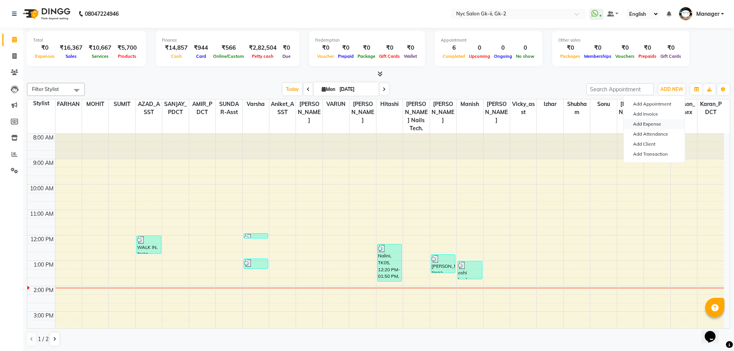
click at [654, 125] on link "Add Expense" at bounding box center [654, 124] width 61 height 10
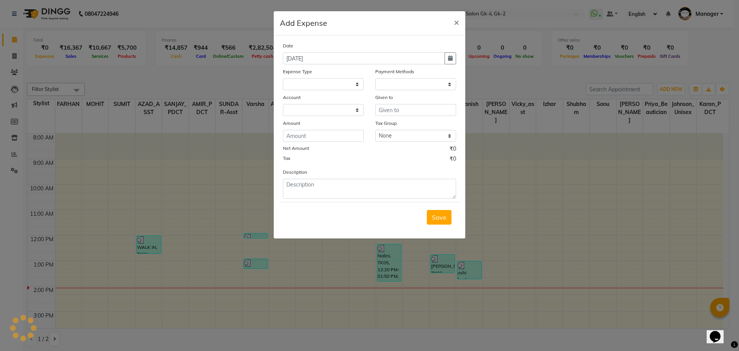
select select "1"
select select "4911"
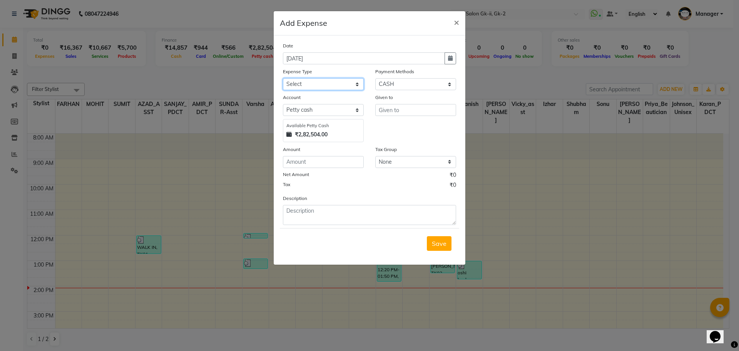
click at [327, 88] on select "Select Advance Salary Bank charges Car maintenance cash handover Cash transfer …" at bounding box center [323, 84] width 81 height 12
select select "14809"
click at [283, 78] on select "Select Advance Salary Bank charges Car maintenance cash handover Cash transfer …" at bounding box center [323, 84] width 81 height 12
click at [301, 161] on input "number" at bounding box center [323, 162] width 81 height 12
type input "550"
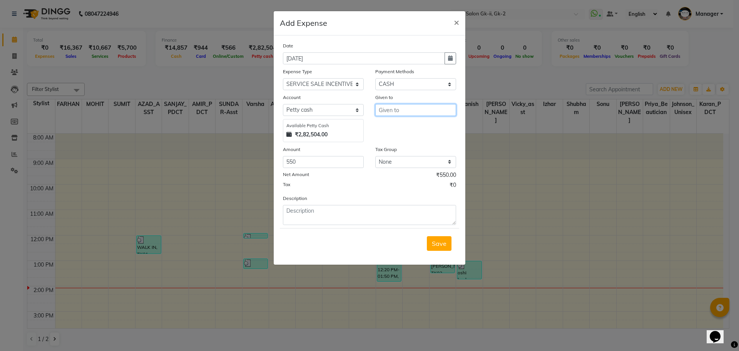
click at [382, 105] on input "text" at bounding box center [416, 110] width 81 height 12
click at [396, 127] on span "Pap" at bounding box center [391, 126] width 12 height 8
type input "[PERSON_NAME] Nails tech."
drag, startPoint x: 309, startPoint y: 167, endPoint x: 229, endPoint y: 184, distance: 81.5
click at [230, 184] on ngb-modal-window "Add Expense × Date 01-09-2025 Expense Type Select Advance Salary Bank charges C…" at bounding box center [369, 175] width 739 height 351
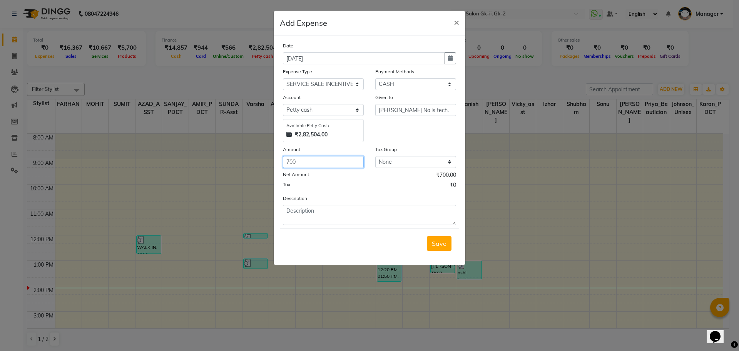
type input "700"
click at [368, 218] on textarea at bounding box center [369, 215] width 173 height 20
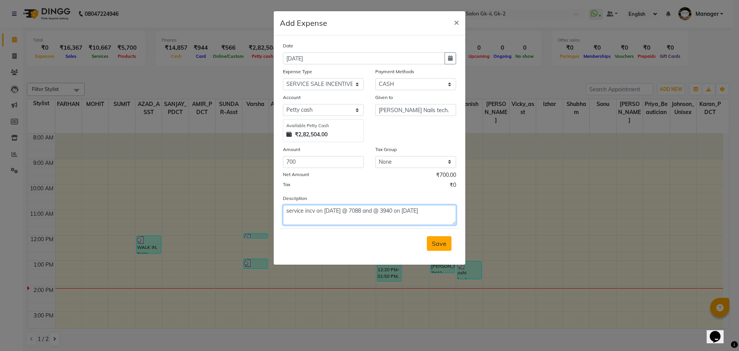
type textarea "service incv on 30 august @ 7088 and @ 3940 on 31st august"
click at [438, 241] on span "Save" at bounding box center [439, 244] width 15 height 8
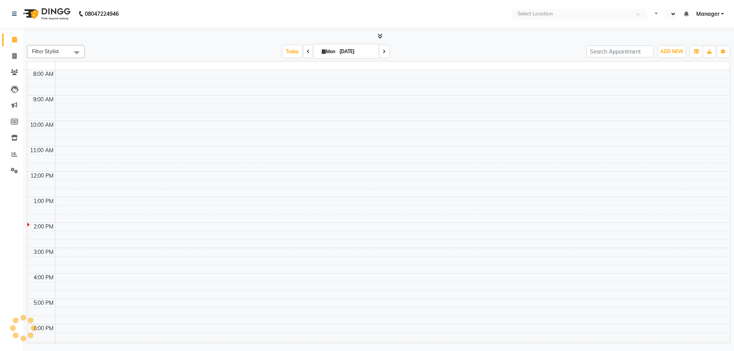
select select "en"
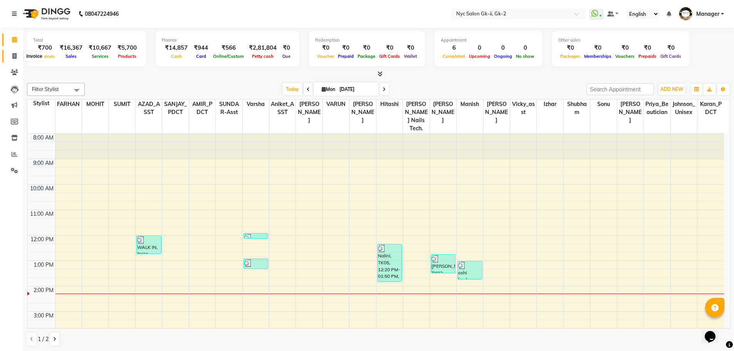
click at [19, 59] on span at bounding box center [14, 56] width 13 height 9
select select "5936"
select select "service"
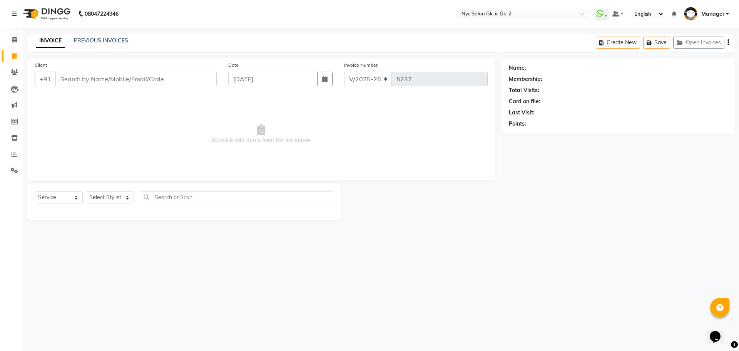
click at [126, 84] on input "Client" at bounding box center [135, 79] width 161 height 15
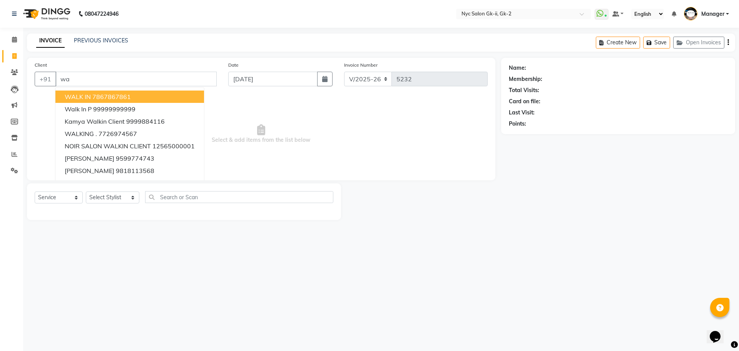
type input "w"
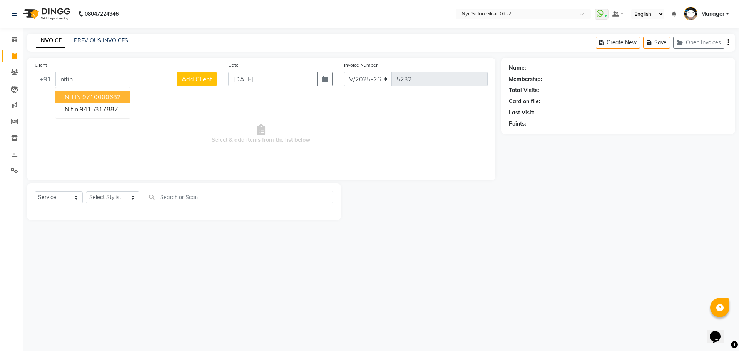
click at [86, 96] on ngb-highlight "9710000682" at bounding box center [101, 97] width 39 height 8
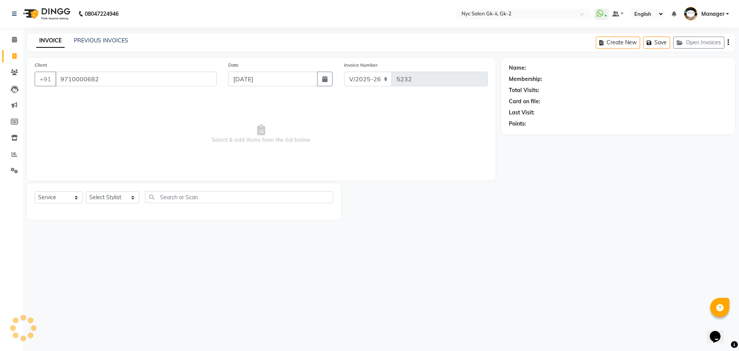
type input "9710000682"
click at [105, 198] on select "Select Stylist AMIR_PDCT aniket_ASST AZAD_ASST Deepak Thakur Faiz khan FARHAN H…" at bounding box center [113, 197] width 54 height 12
drag, startPoint x: 516, startPoint y: 247, endPoint x: 523, endPoint y: 237, distance: 12.2
click at [516, 247] on div "08047224946 Select Location × Nyc Salon Gk-ii, Gk-2 WhatsApp Status ✕ Status: C…" at bounding box center [369, 175] width 739 height 351
click at [117, 195] on select "Select Stylist AMIR_PDCT aniket_ASST AZAD_ASST [PERSON_NAME] [PERSON_NAME] [PER…" at bounding box center [113, 197] width 54 height 12
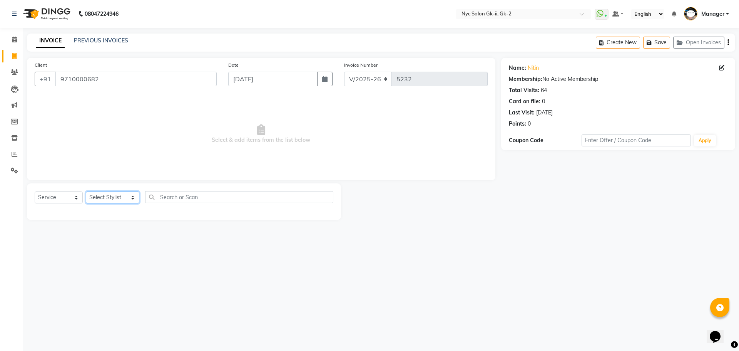
select select "42208"
click at [86, 191] on select "Select Stylist AMIR_PDCT aniket_ASST AZAD_ASST [PERSON_NAME] [PERSON_NAME] [PER…" at bounding box center [113, 197] width 54 height 12
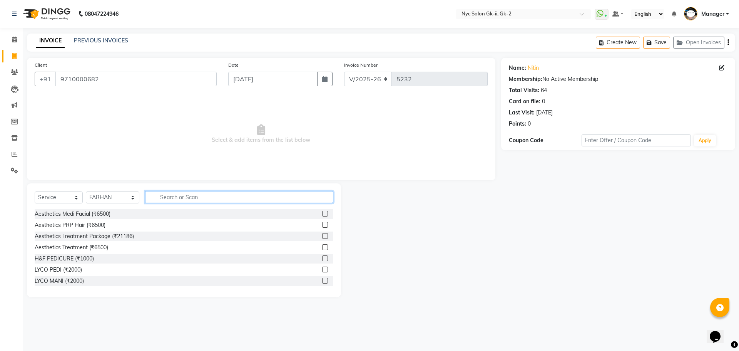
click at [216, 201] on input "text" at bounding box center [239, 197] width 189 height 12
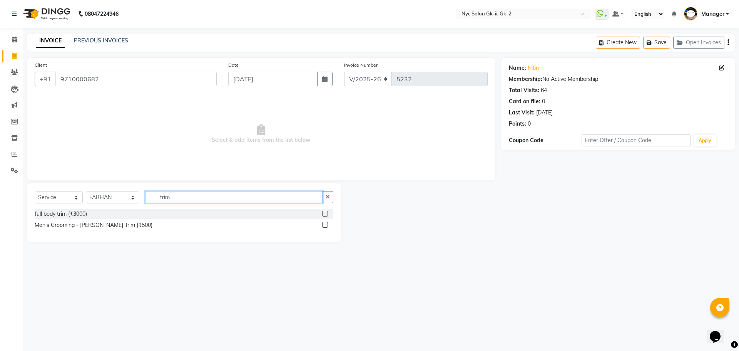
type input "trim"
click at [328, 225] on label at bounding box center [325, 225] width 6 height 6
click at [327, 225] on input "checkbox" at bounding box center [324, 225] width 5 height 5
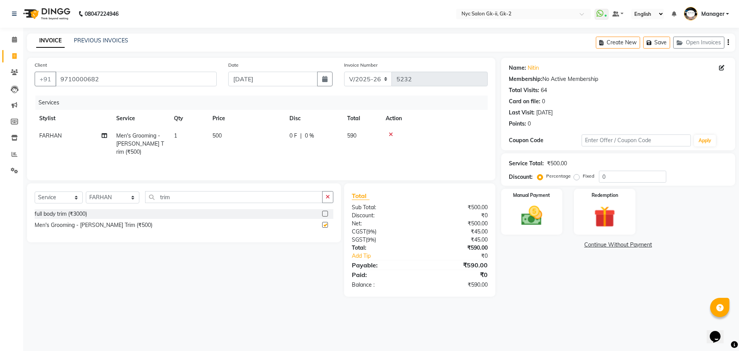
checkbox input "false"
click at [325, 221] on div at bounding box center [327, 225] width 11 height 10
click at [176, 134] on span "1" at bounding box center [175, 135] width 3 height 7
select select "42208"
click at [224, 137] on input "1" at bounding box center [224, 138] width 29 height 12
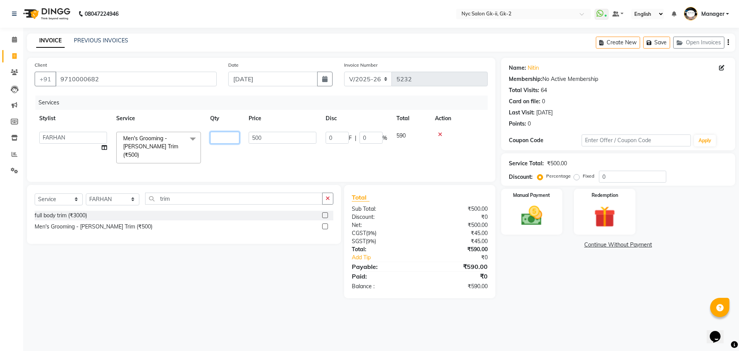
type input "2"
click at [577, 314] on div "08047224946 Select Location × Nyc Salon Gk-ii, Gk-2 WhatsApp Status ✕ Status: C…" at bounding box center [369, 175] width 739 height 351
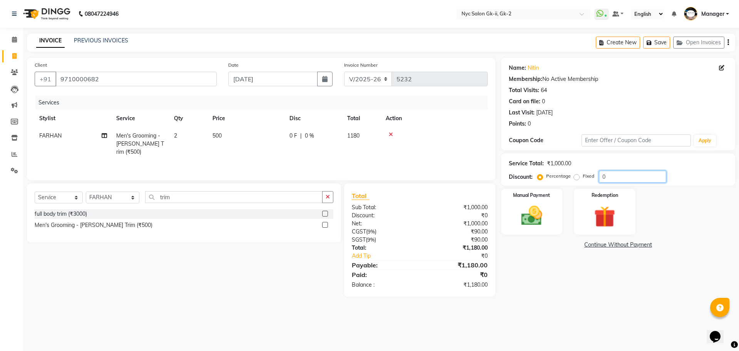
click at [645, 179] on input "0" at bounding box center [632, 177] width 67 height 12
type input "10"
click at [627, 301] on main "INVOICE PREVIOUS INVOICES Create New Save Open Invoices Client +91 9710000682 D…" at bounding box center [381, 171] width 716 height 275
click at [178, 145] on td "2" at bounding box center [188, 144] width 39 height 34
select select "42208"
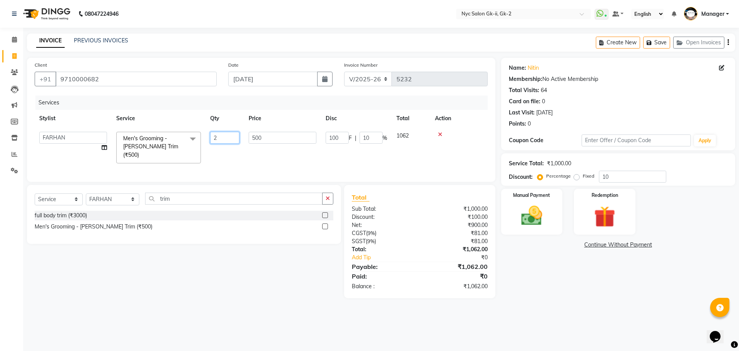
click at [231, 139] on input "2" at bounding box center [224, 138] width 29 height 12
type input "1"
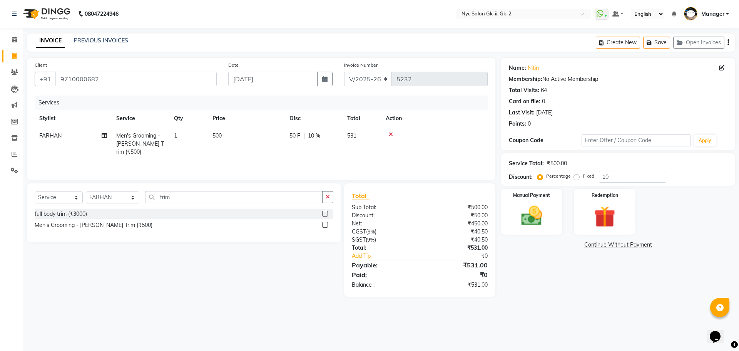
click at [568, 317] on div "08047224946 Select Location × Nyc Salon Gk-ii, Gk-2 WhatsApp Status ✕ Status: C…" at bounding box center [369, 175] width 739 height 351
click at [535, 230] on div "Manual Payment" at bounding box center [532, 211] width 64 height 47
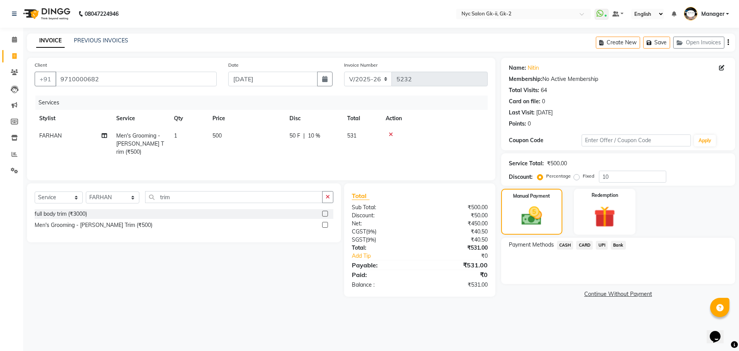
click at [602, 245] on span "UPI" at bounding box center [602, 245] width 12 height 9
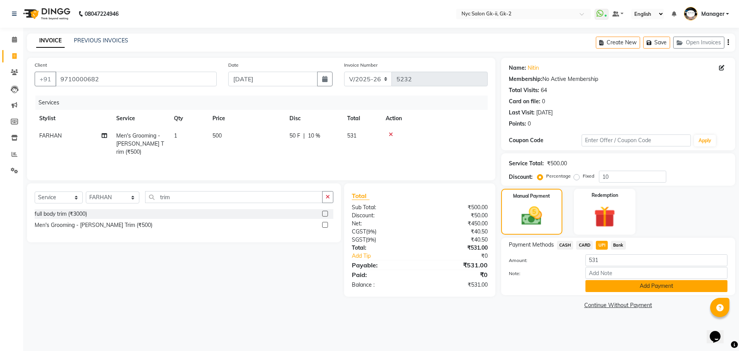
click at [620, 288] on button "Add Payment" at bounding box center [657, 286] width 142 height 12
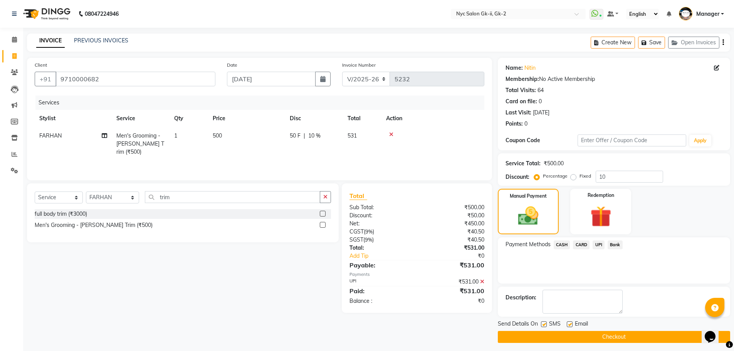
click at [629, 332] on button "Checkout" at bounding box center [614, 337] width 232 height 12
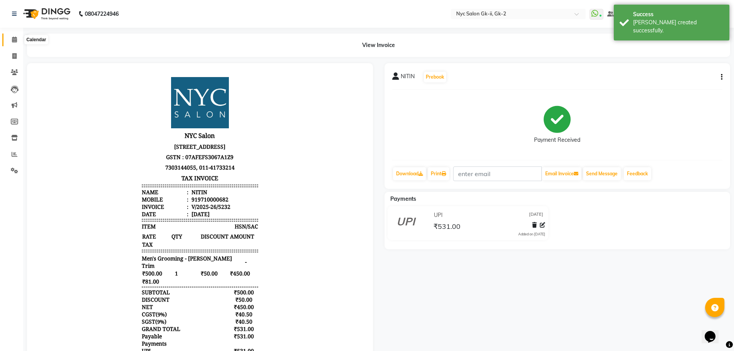
click at [15, 37] on icon at bounding box center [14, 40] width 5 height 6
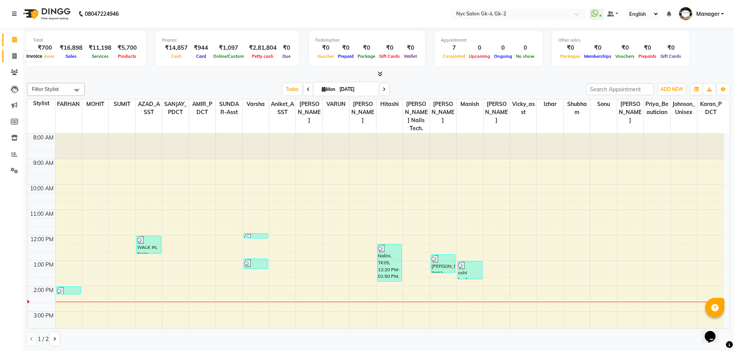
click at [15, 55] on icon at bounding box center [14, 56] width 4 height 6
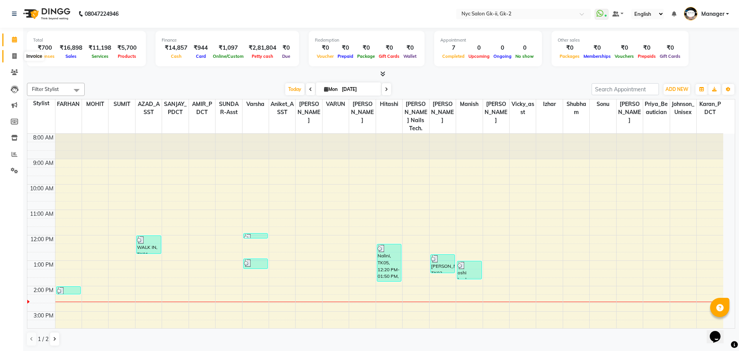
select select "service"
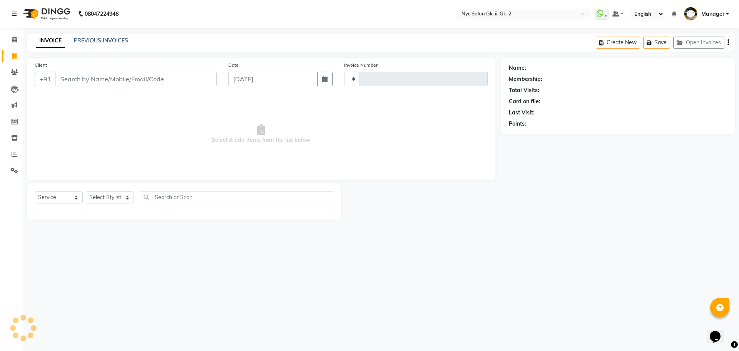
type input "5233"
select select "5936"
click at [80, 79] on input "Client" at bounding box center [135, 79] width 161 height 15
click at [102, 196] on select "Select Stylist AMIR_PDCT aniket_ASST AZAD_ASST [PERSON_NAME] [PERSON_NAME] [PER…" at bounding box center [113, 197] width 54 height 12
select select "48929"
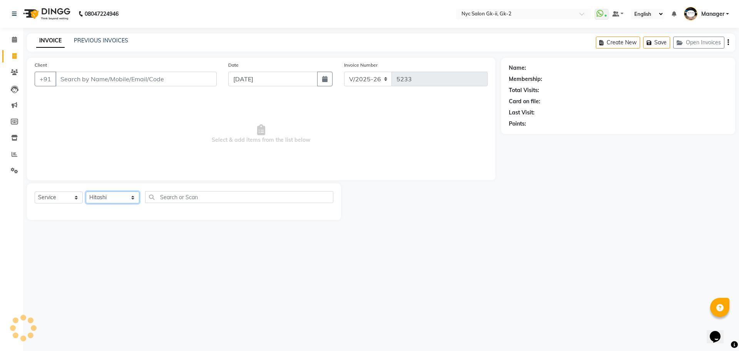
click at [86, 191] on select "Select Stylist AMIR_PDCT aniket_ASST AZAD_ASST [PERSON_NAME] [PERSON_NAME] [PER…" at bounding box center [113, 197] width 54 height 12
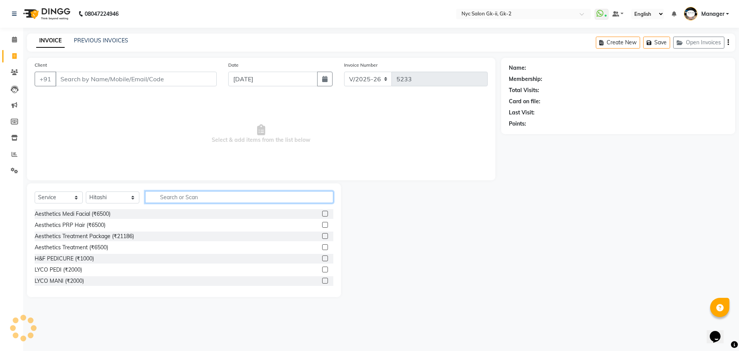
click at [164, 201] on input "text" at bounding box center [239, 197] width 189 height 12
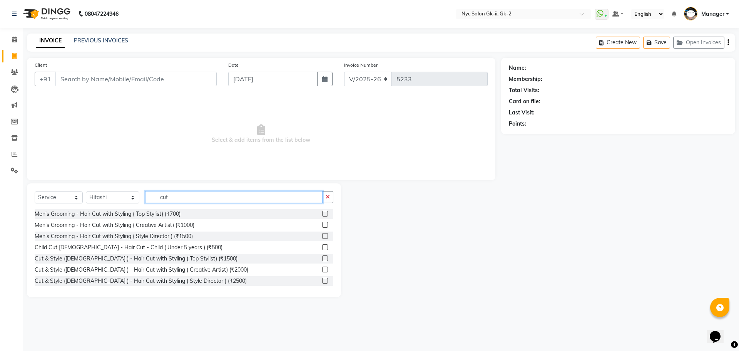
type input "cut"
drag, startPoint x: 320, startPoint y: 216, endPoint x: 318, endPoint y: 205, distance: 10.6
click at [318, 206] on div "Select Service Product Membership Package Voucher Prepaid Gift Card Select Styl…" at bounding box center [184, 240] width 314 height 114
click at [322, 213] on label at bounding box center [325, 214] width 6 height 6
click at [322, 213] on input "checkbox" at bounding box center [324, 213] width 5 height 5
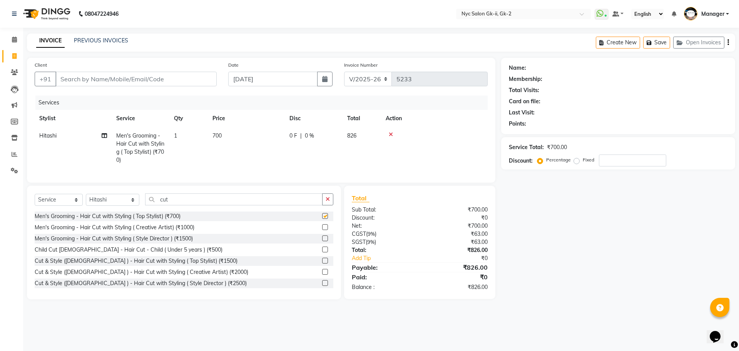
checkbox input "false"
click at [246, 132] on td "700" at bounding box center [246, 148] width 77 height 42
select select "48929"
click at [289, 139] on input "700" at bounding box center [283, 138] width 68 height 12
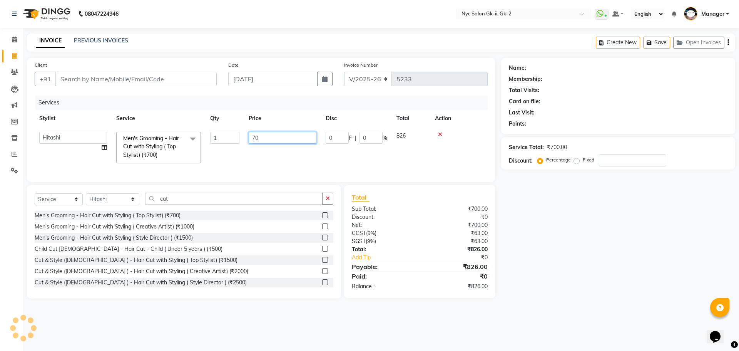
type input "703"
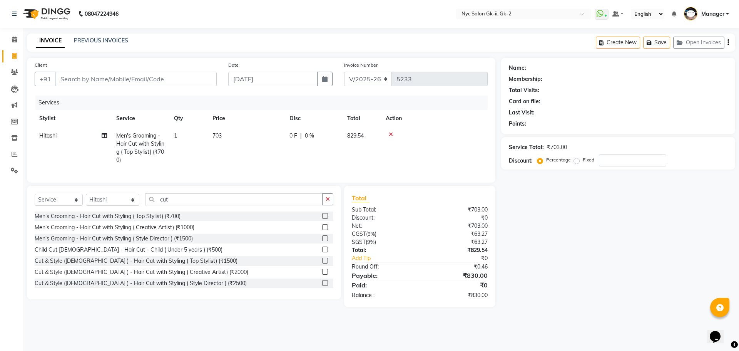
click at [581, 261] on div "Name: Membership: Total Visits: Card on file: Last Visit: Points: Service Total…" at bounding box center [621, 182] width 240 height 249
click at [157, 79] on input "Client" at bounding box center [135, 79] width 161 height 15
type input "w"
type input "0"
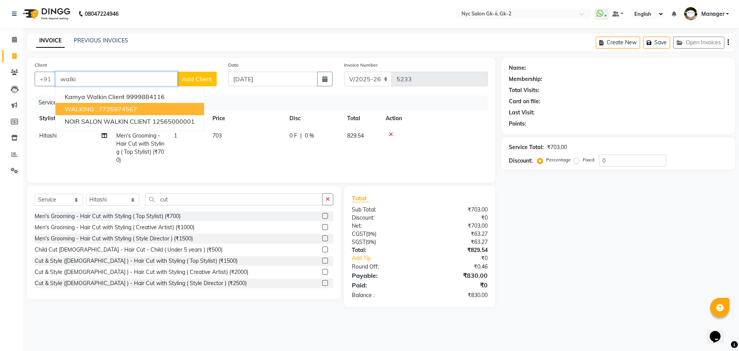
click at [142, 105] on button "WALKING . 7726974567" at bounding box center [129, 109] width 149 height 12
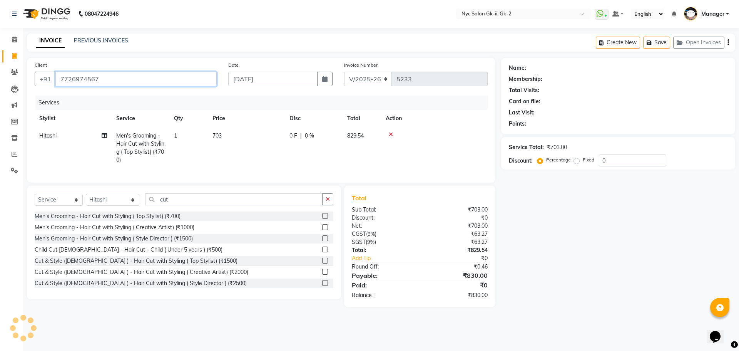
type input "7726974567"
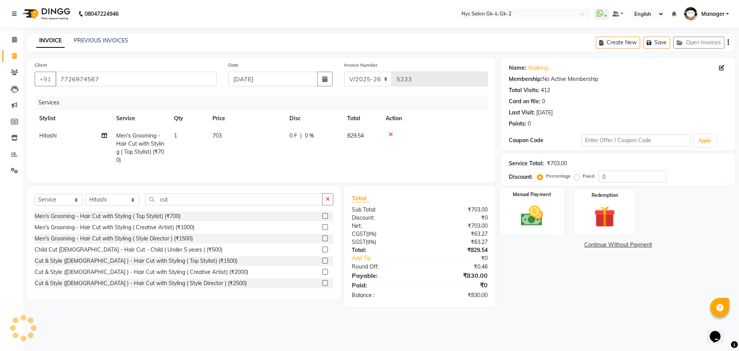
click at [553, 219] on div "Manual Payment" at bounding box center [532, 211] width 64 height 47
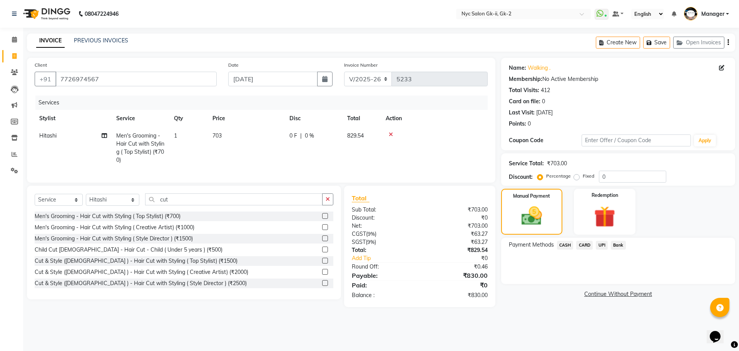
click at [565, 243] on span "CASH" at bounding box center [565, 245] width 17 height 9
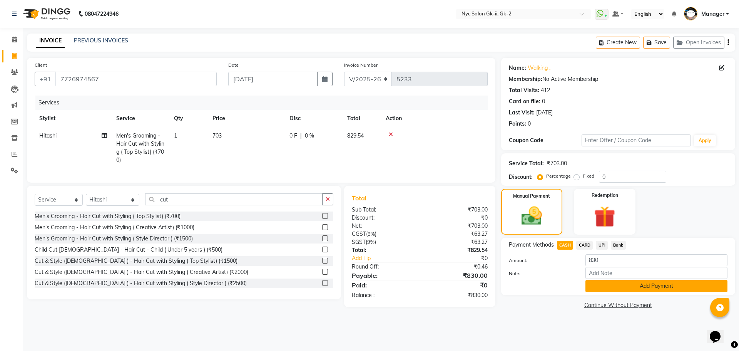
click at [616, 285] on button "Add Payment" at bounding box center [657, 286] width 142 height 12
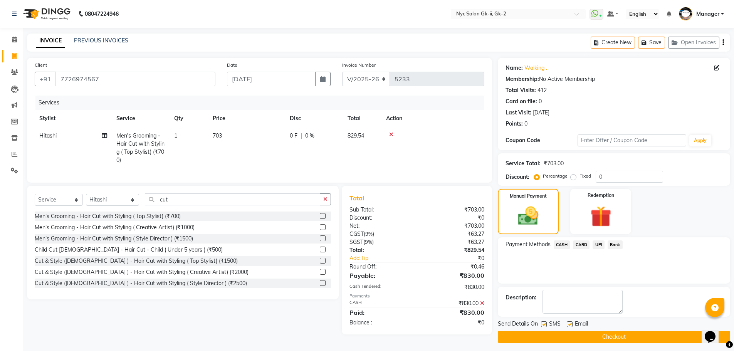
click at [596, 336] on button "Checkout" at bounding box center [614, 337] width 232 height 12
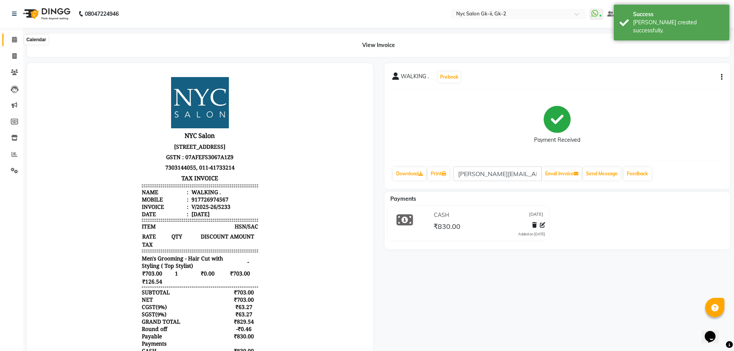
click at [11, 37] on span at bounding box center [14, 39] width 13 height 9
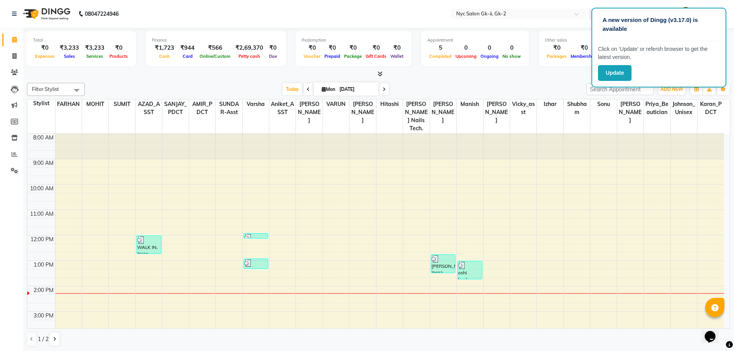
scroll to position [113, 0]
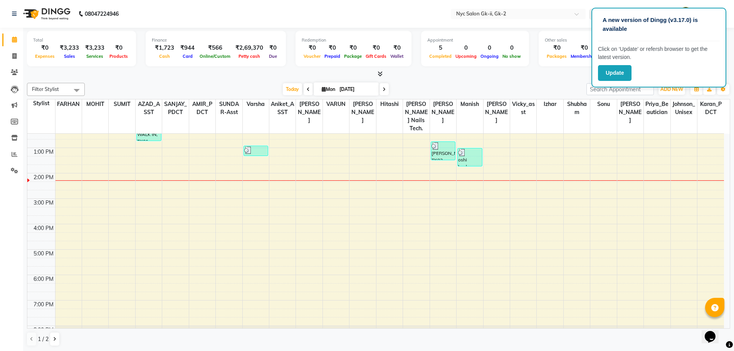
click at [565, 85] on div "[DATE] [DATE]" at bounding box center [336, 90] width 494 height 12
